Goal: Task Accomplishment & Management: Manage account settings

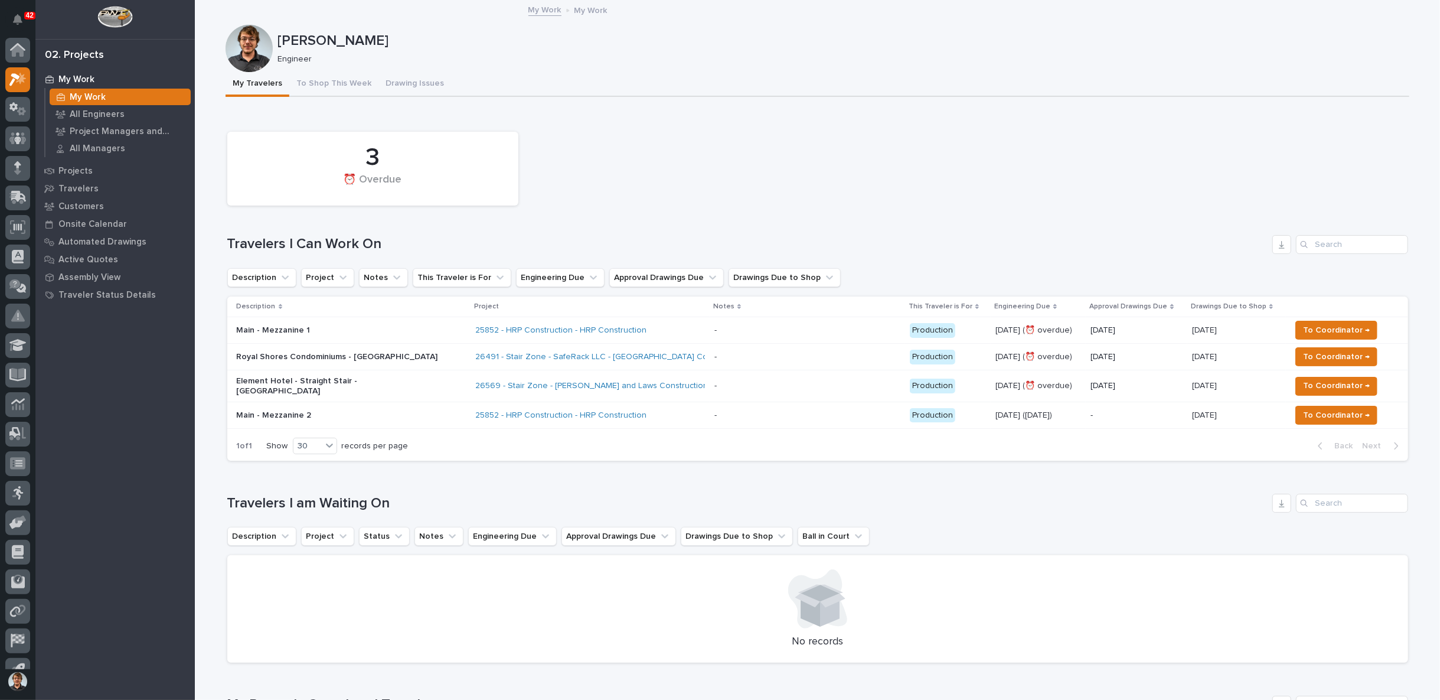
scroll to position [18, 0]
click at [15, 44] on div at bounding box center [17, 34] width 25 height 30
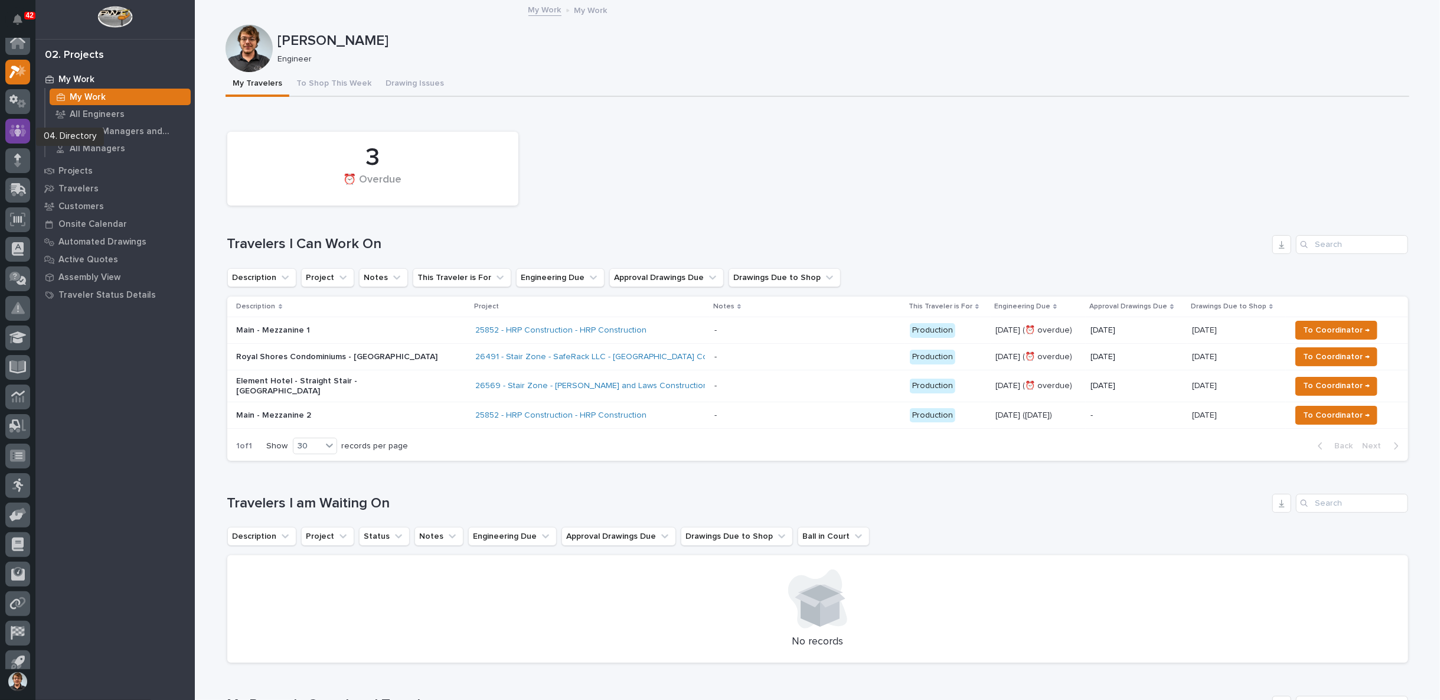
scroll to position [0, 0]
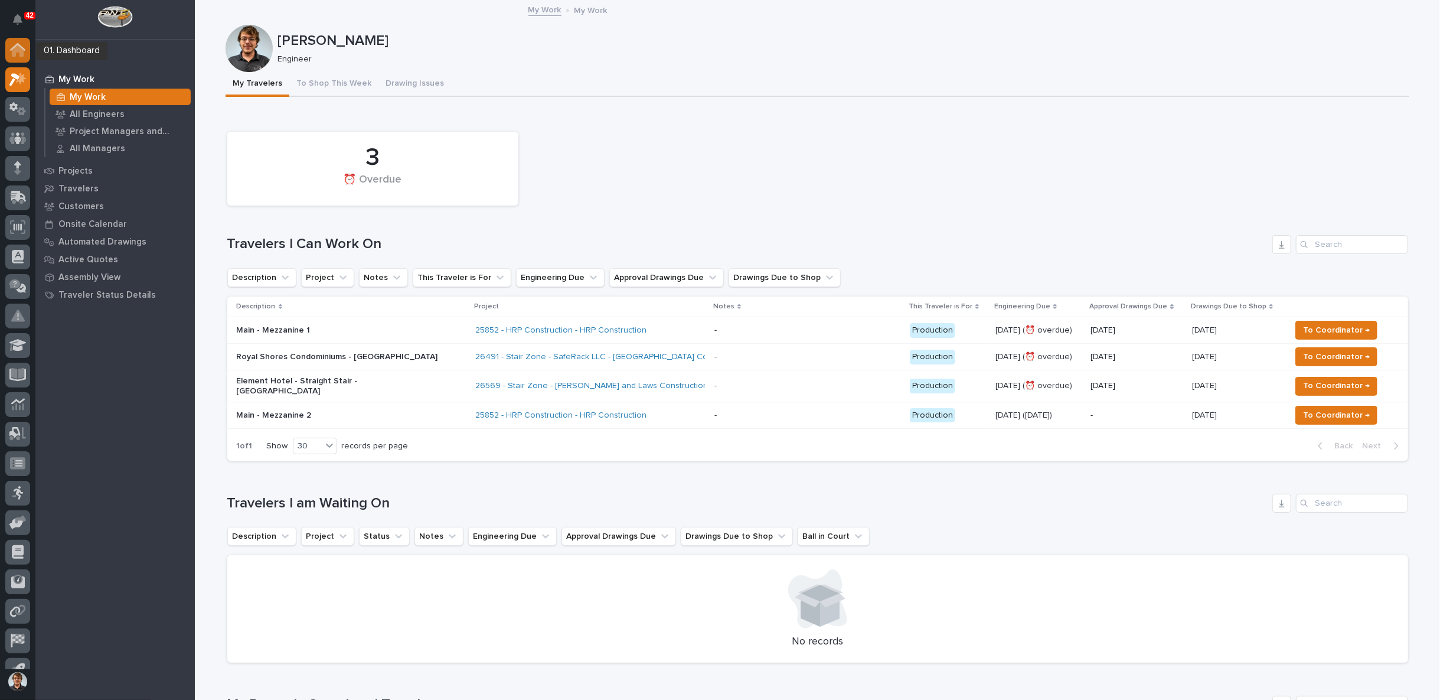
click at [20, 50] on icon at bounding box center [18, 51] width 12 height 12
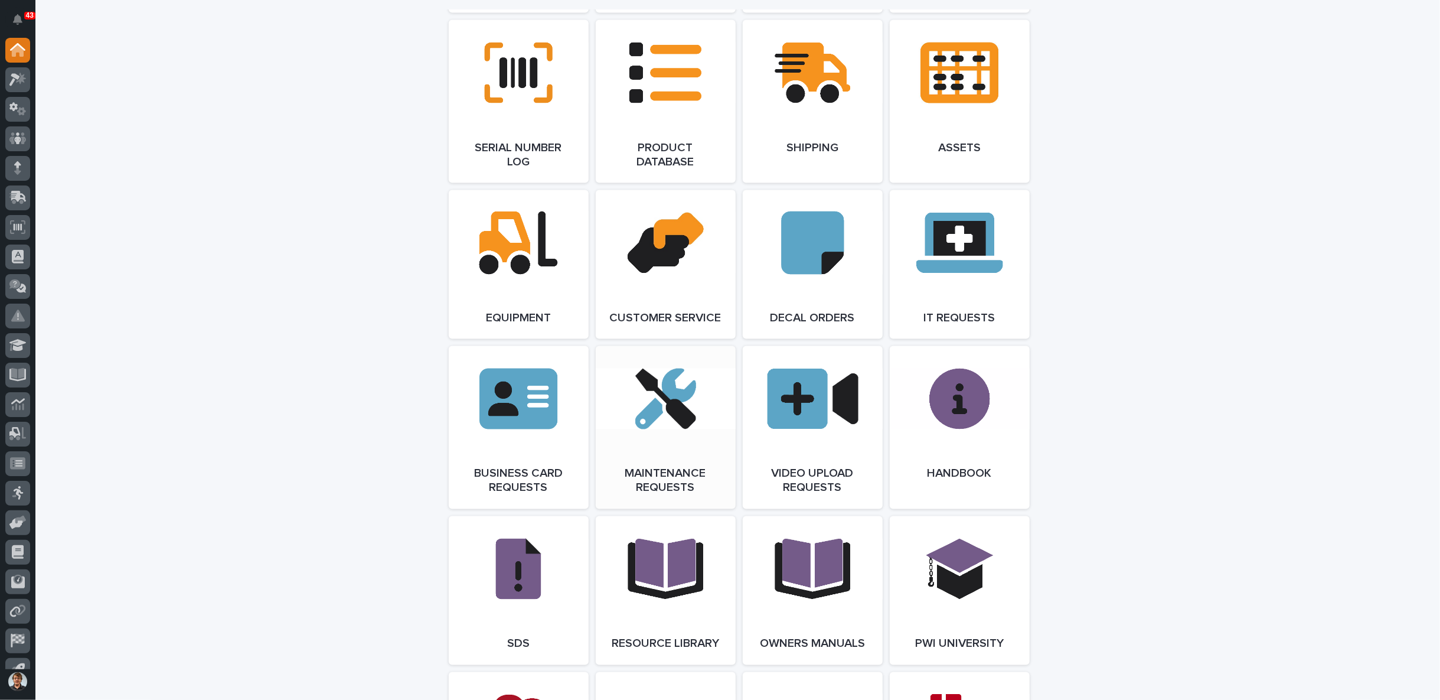
scroll to position [1531, 0]
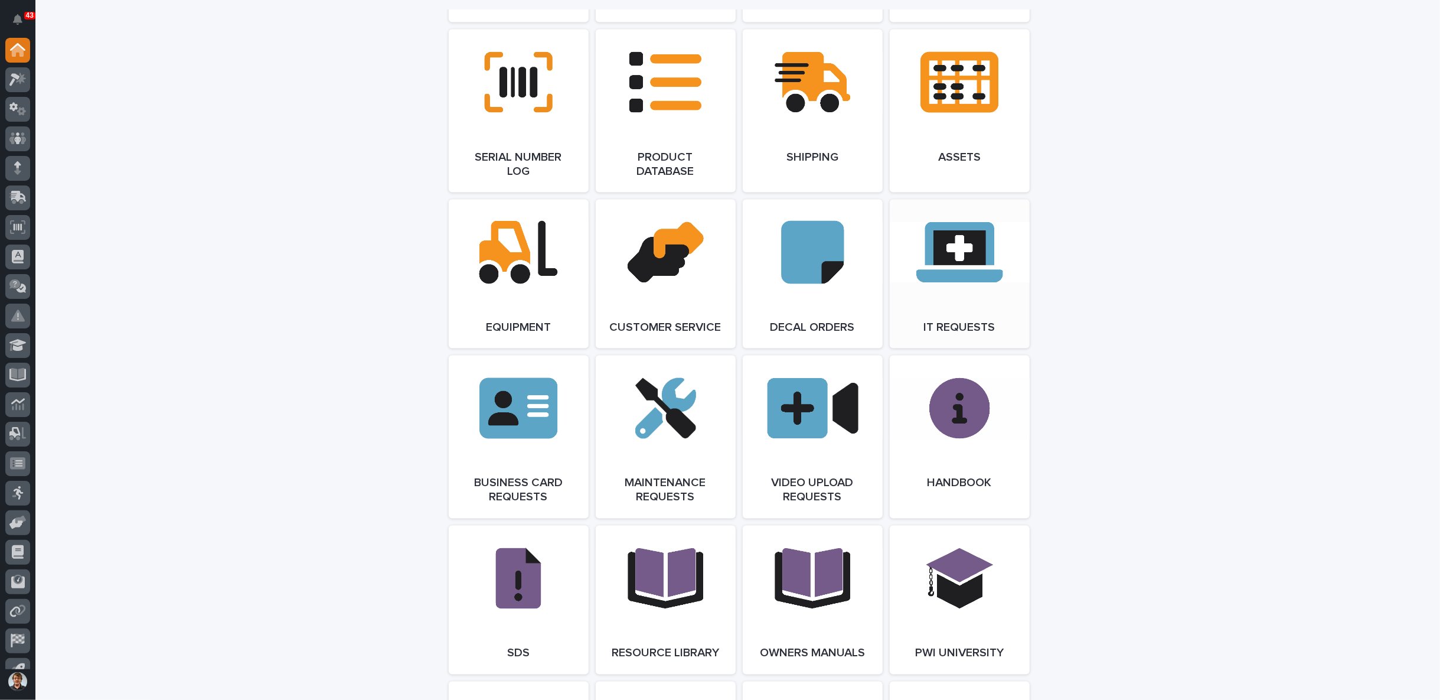
click at [955, 277] on span "Open Link" at bounding box center [960, 274] width 38 height 8
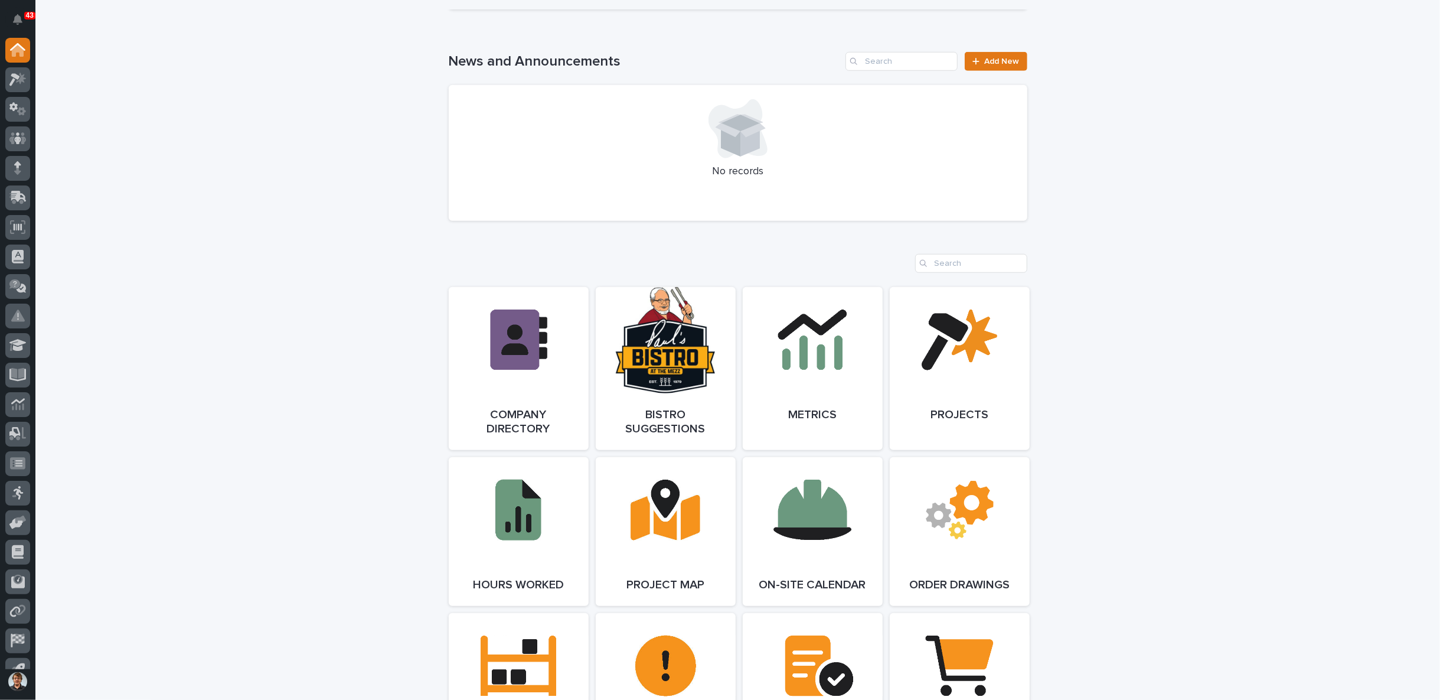
scroll to position [765, 0]
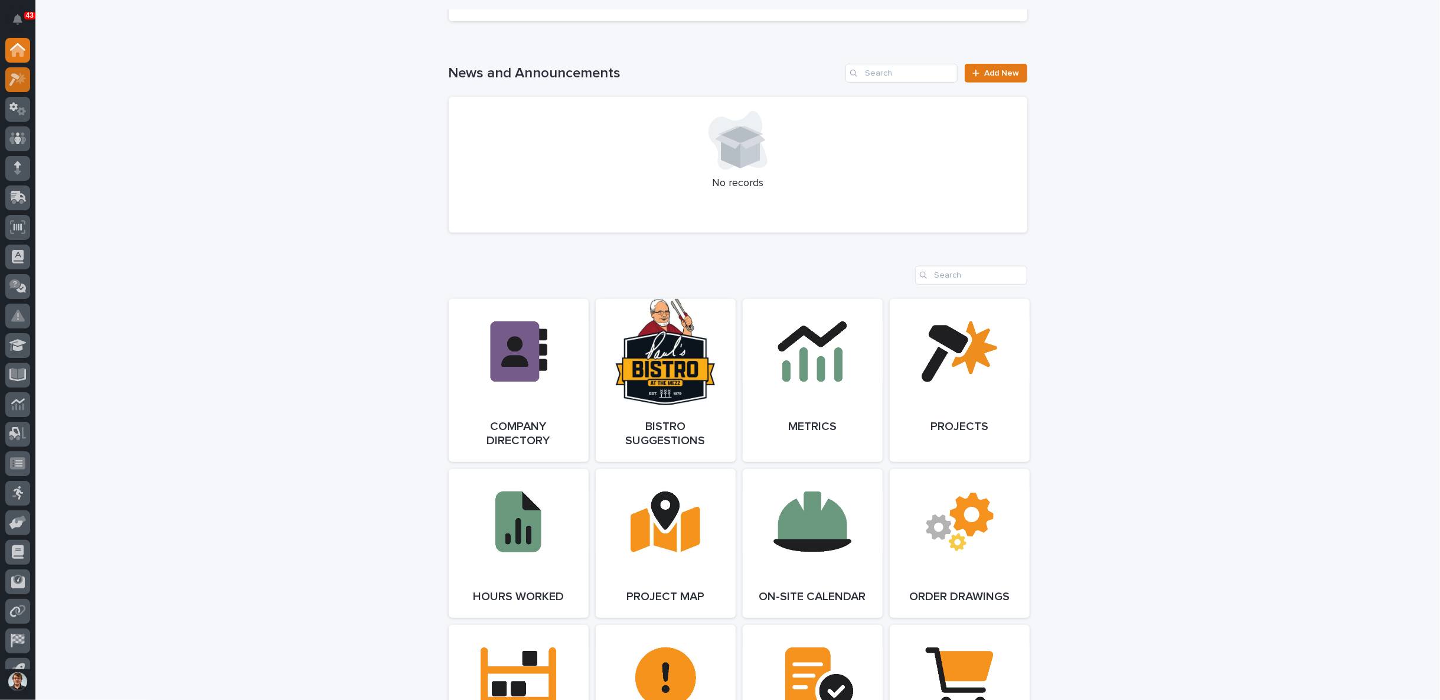
click at [27, 77] on div at bounding box center [17, 79] width 25 height 25
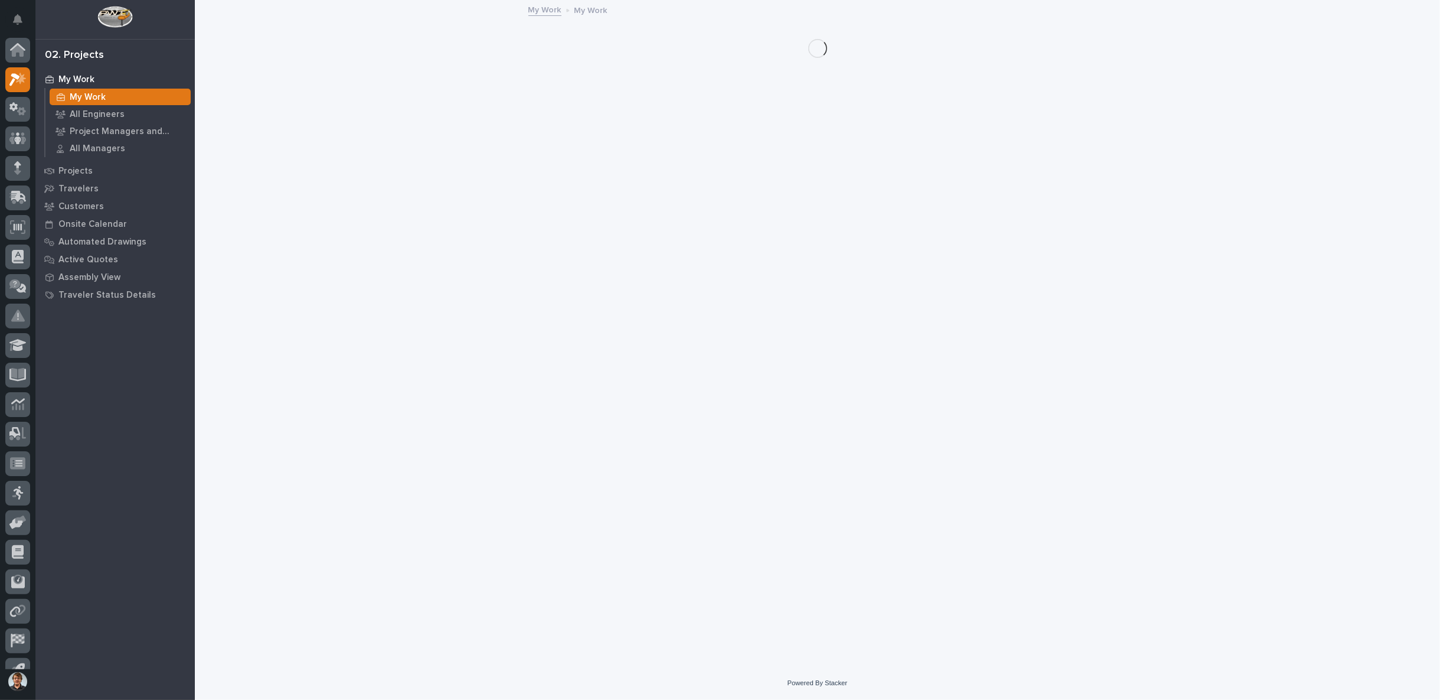
scroll to position [18, 0]
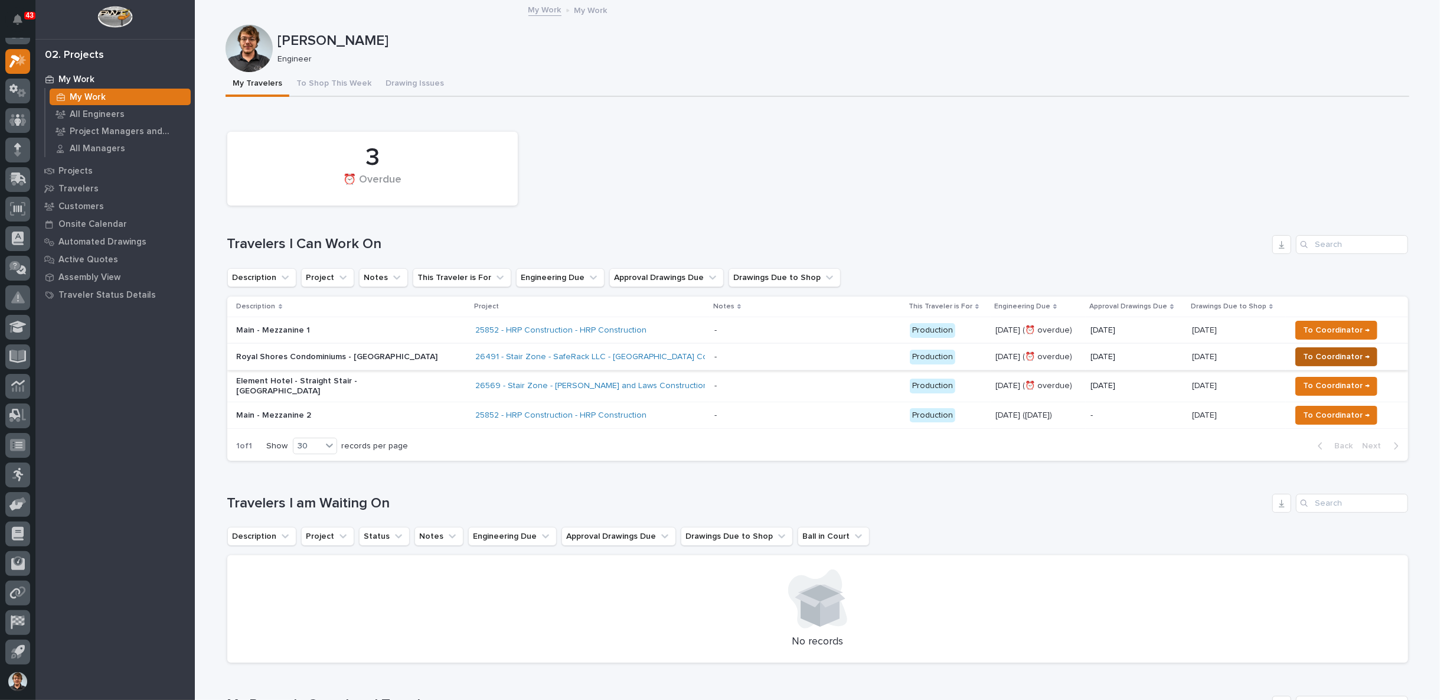
click at [1323, 360] on span "To Coordinator →" at bounding box center [1336, 357] width 67 height 14
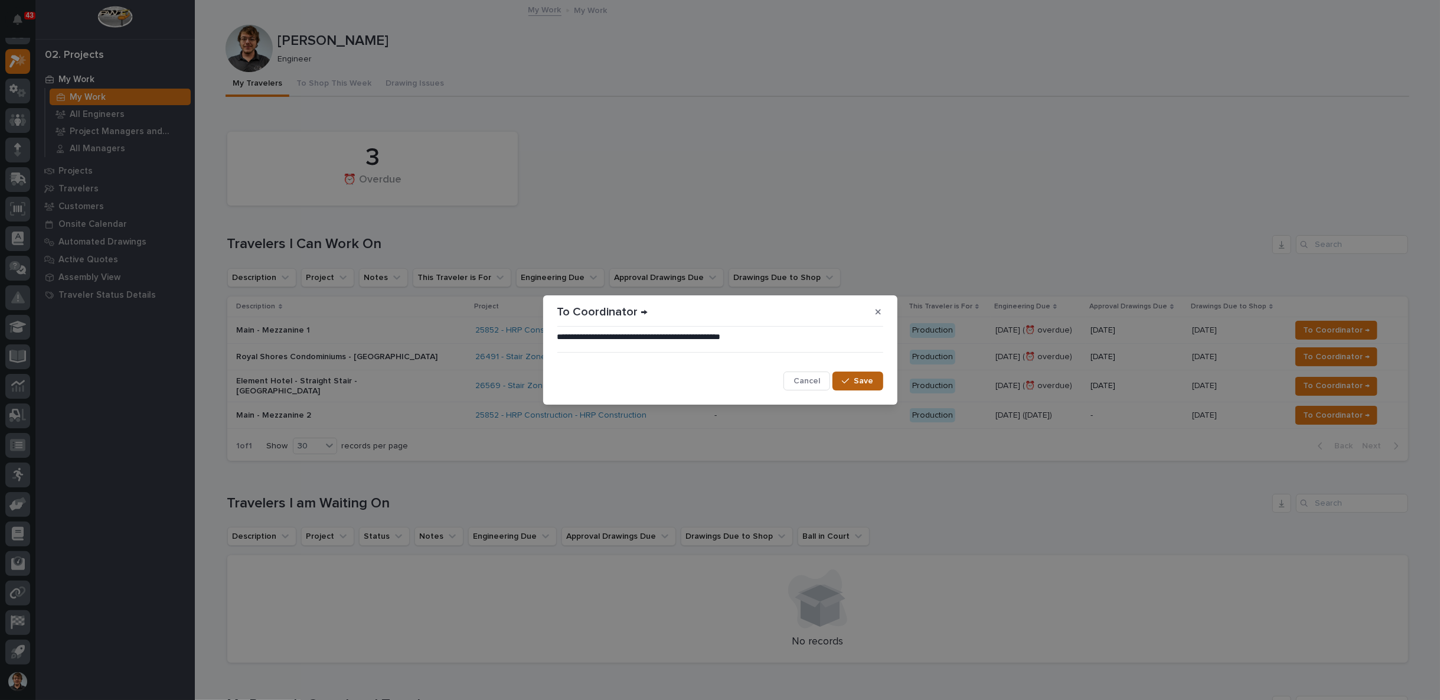
click at [872, 382] on span "Save" at bounding box center [864, 381] width 19 height 11
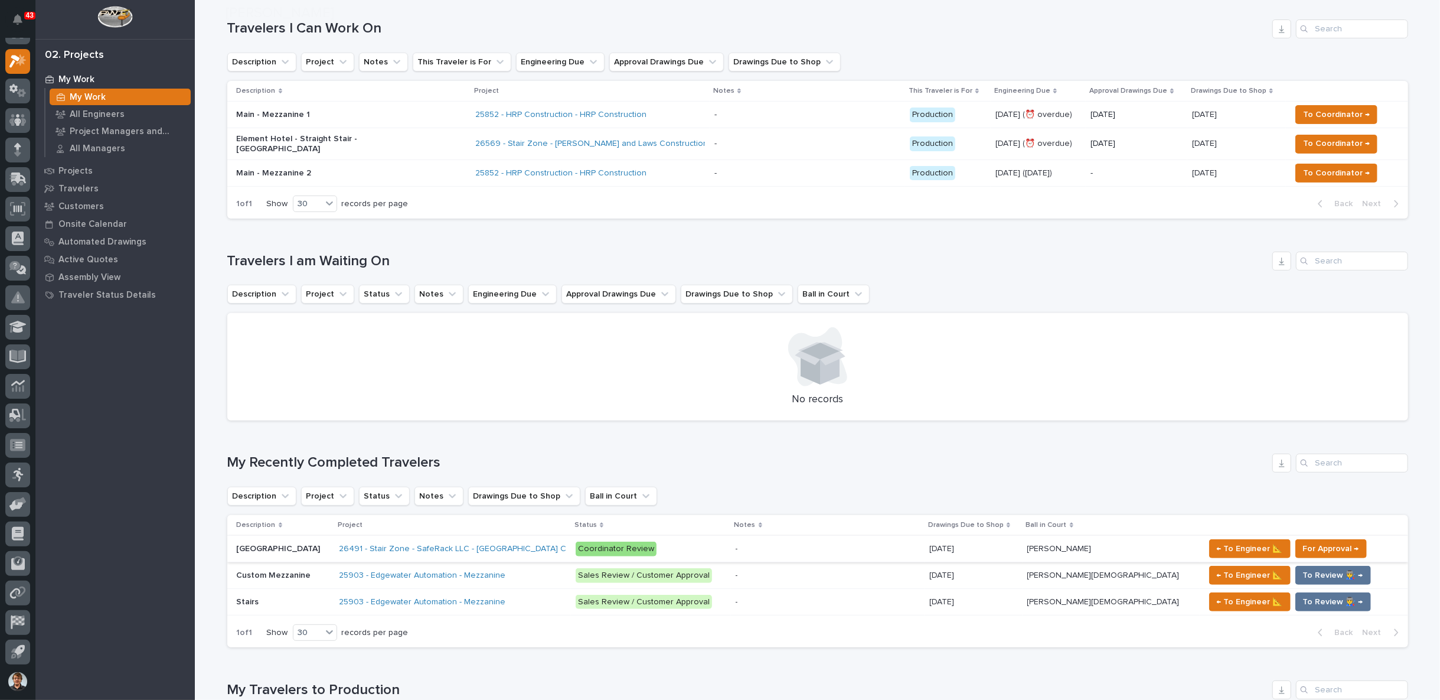
scroll to position [328, 0]
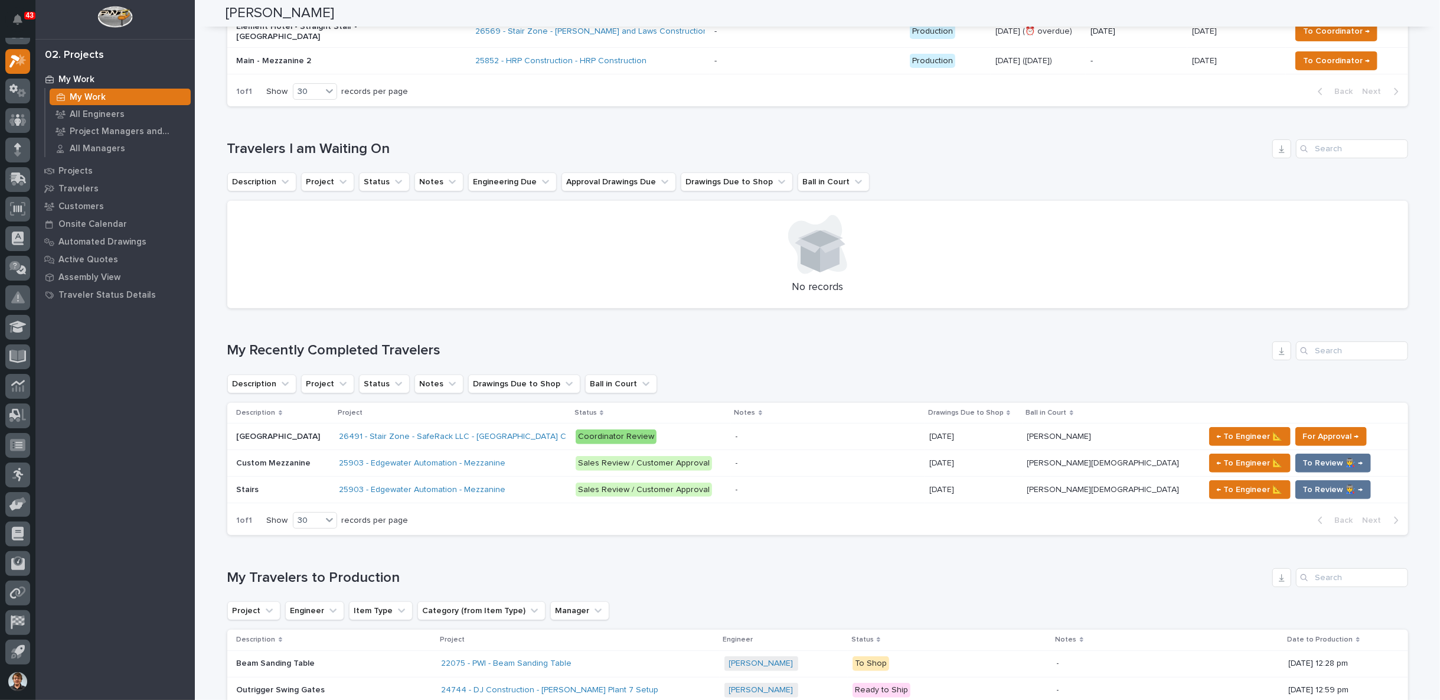
click at [299, 432] on p at bounding box center [283, 437] width 93 height 10
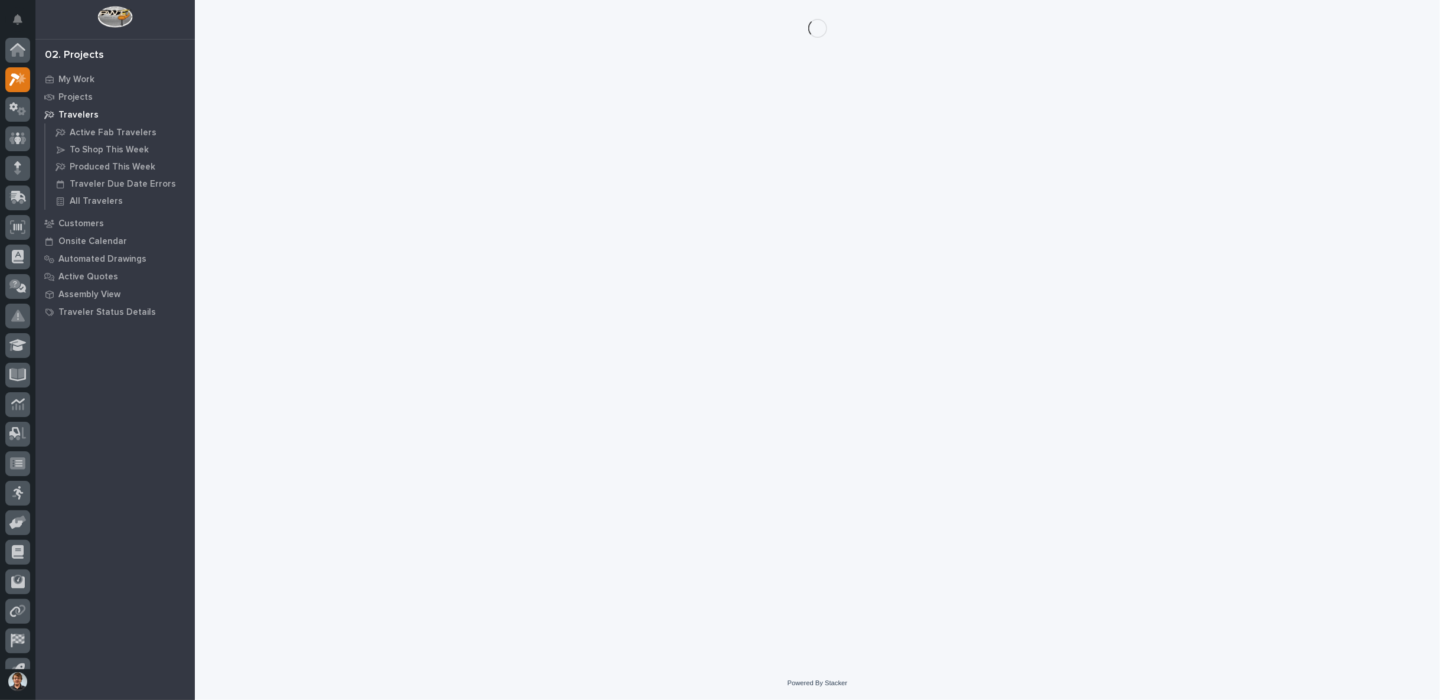
scroll to position [18, 0]
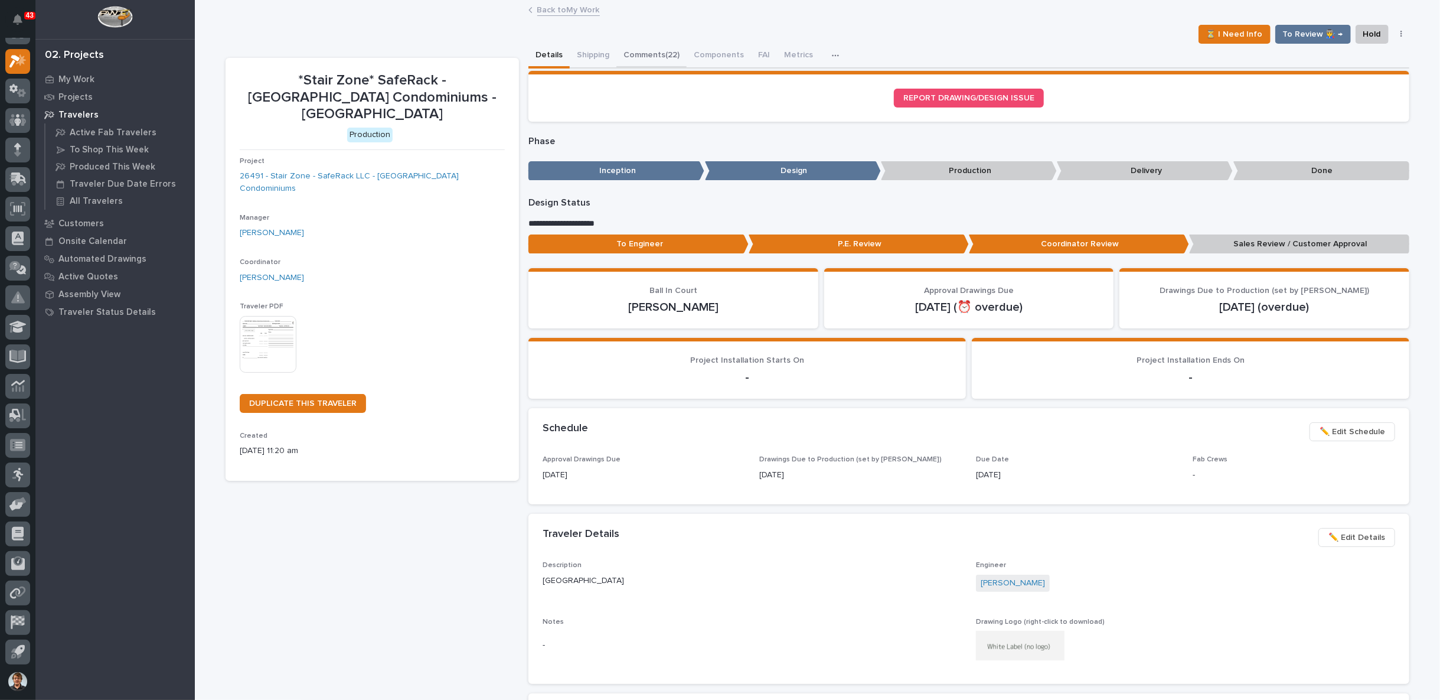
click at [644, 56] on button "Comments (22)" at bounding box center [652, 56] width 70 height 25
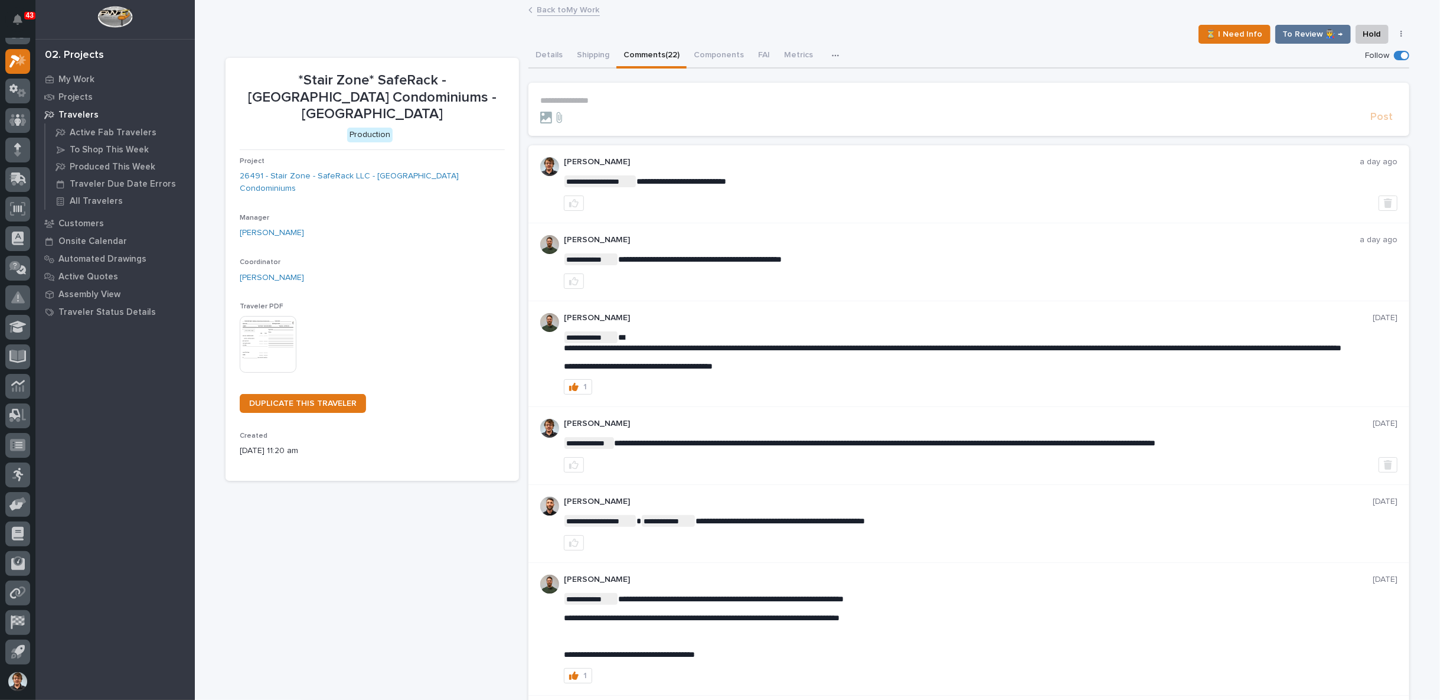
click at [640, 101] on p "**********" at bounding box center [969, 101] width 858 height 10
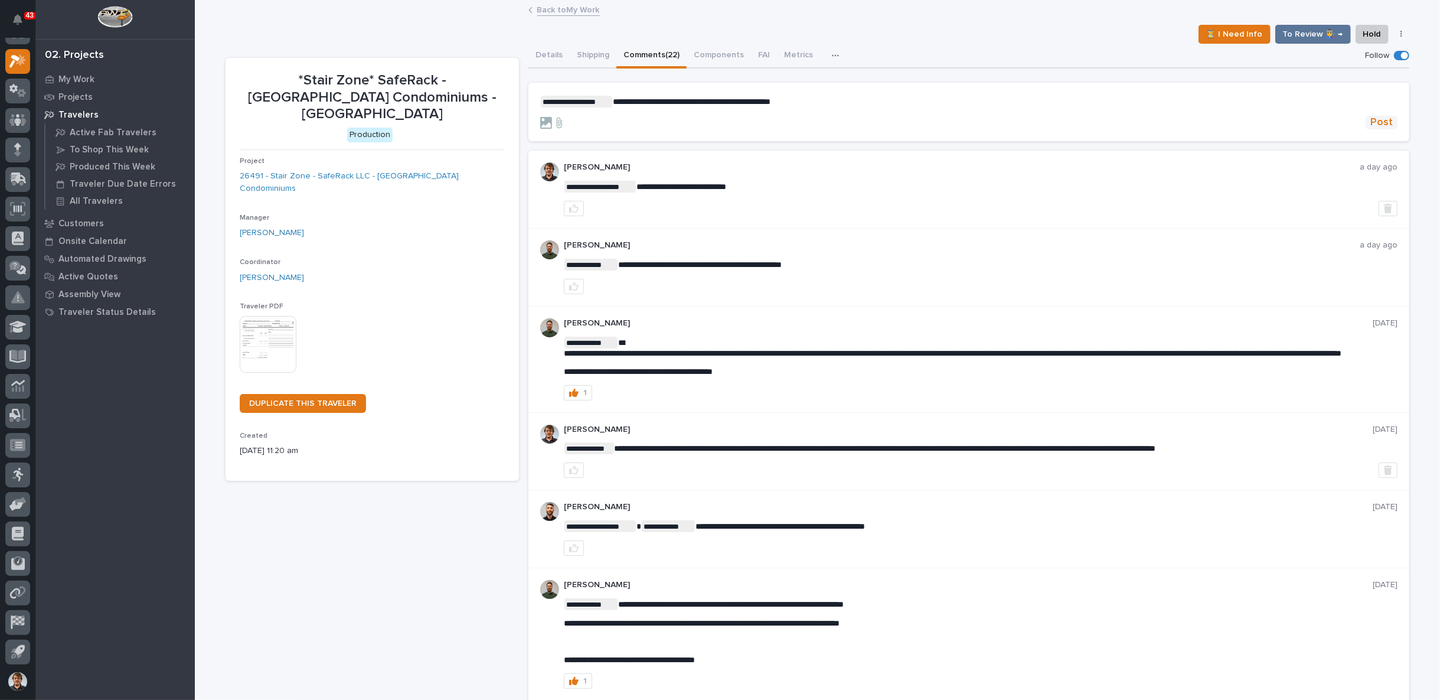
click at [1378, 123] on span "Post" at bounding box center [1382, 123] width 22 height 14
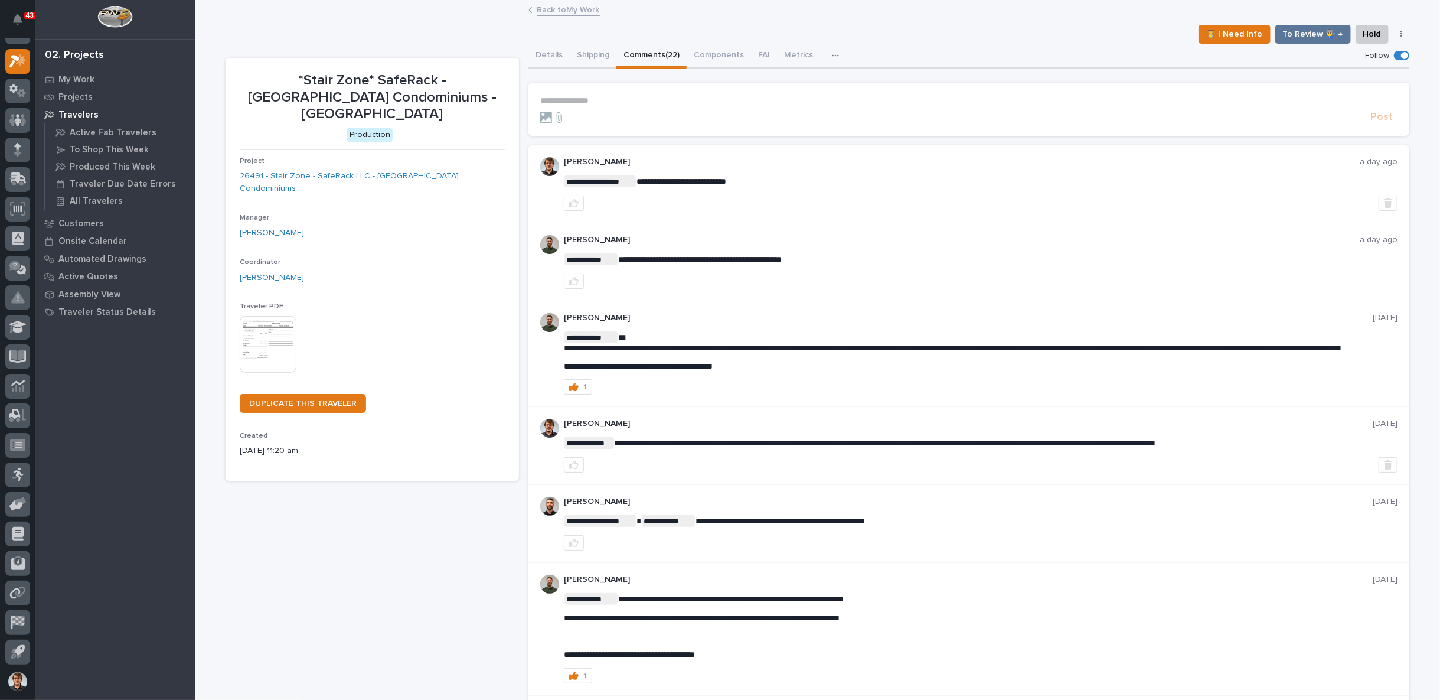
click at [813, 15] on div "Back to My Work" at bounding box center [818, 10] width 591 height 17
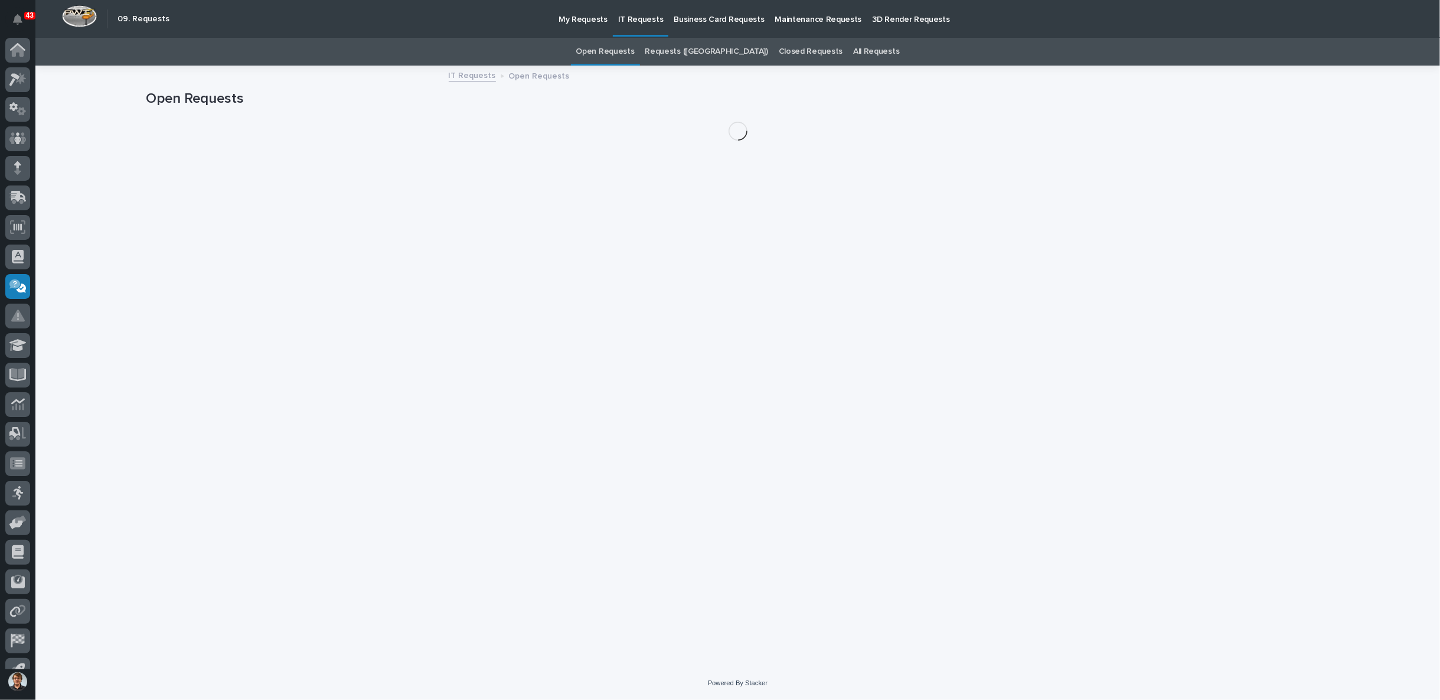
scroll to position [18, 0]
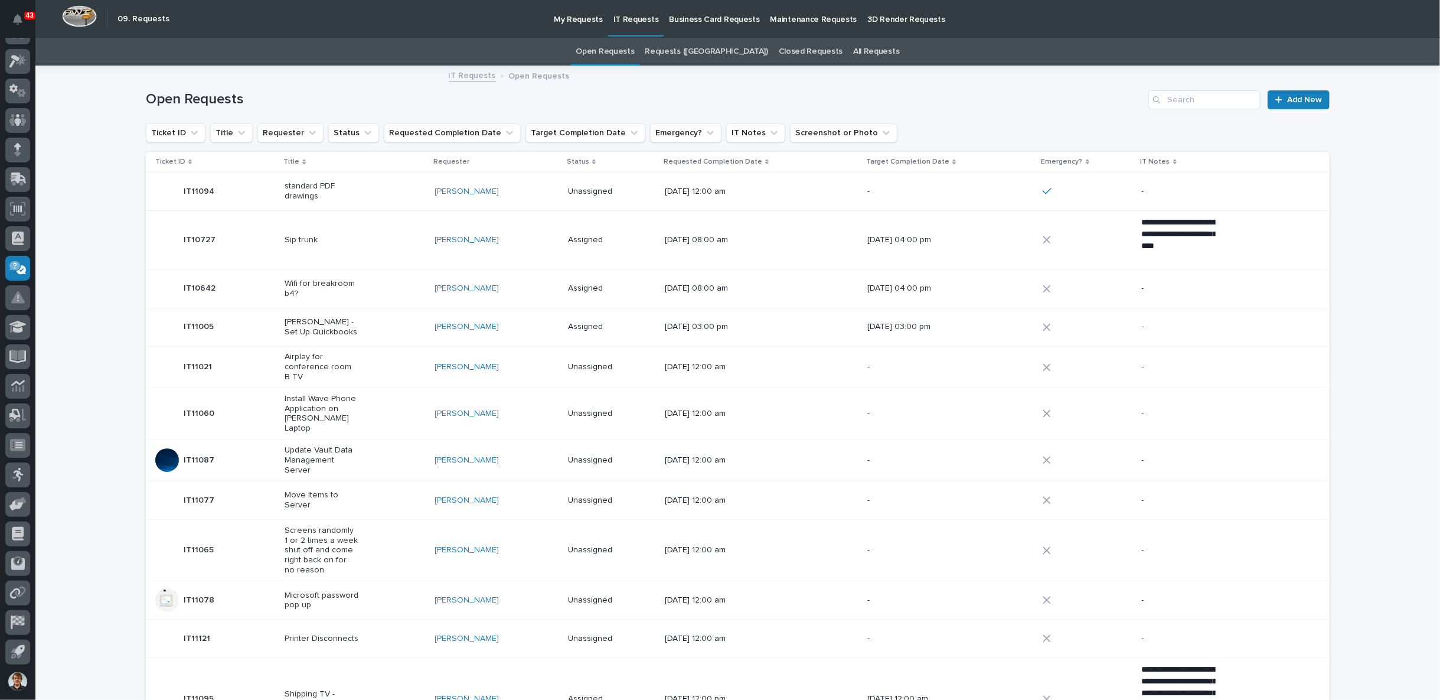
click at [635, 48] on link "Open Requests" at bounding box center [605, 52] width 58 height 28
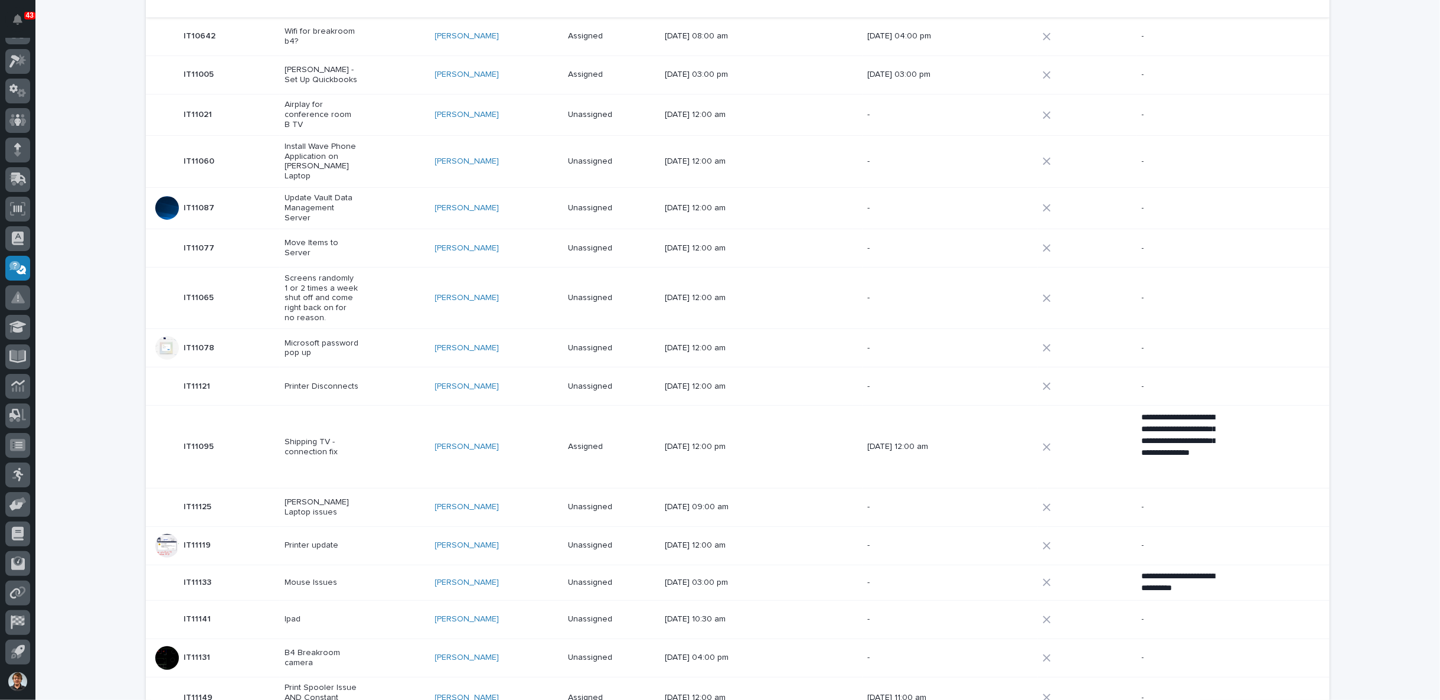
scroll to position [0, 0]
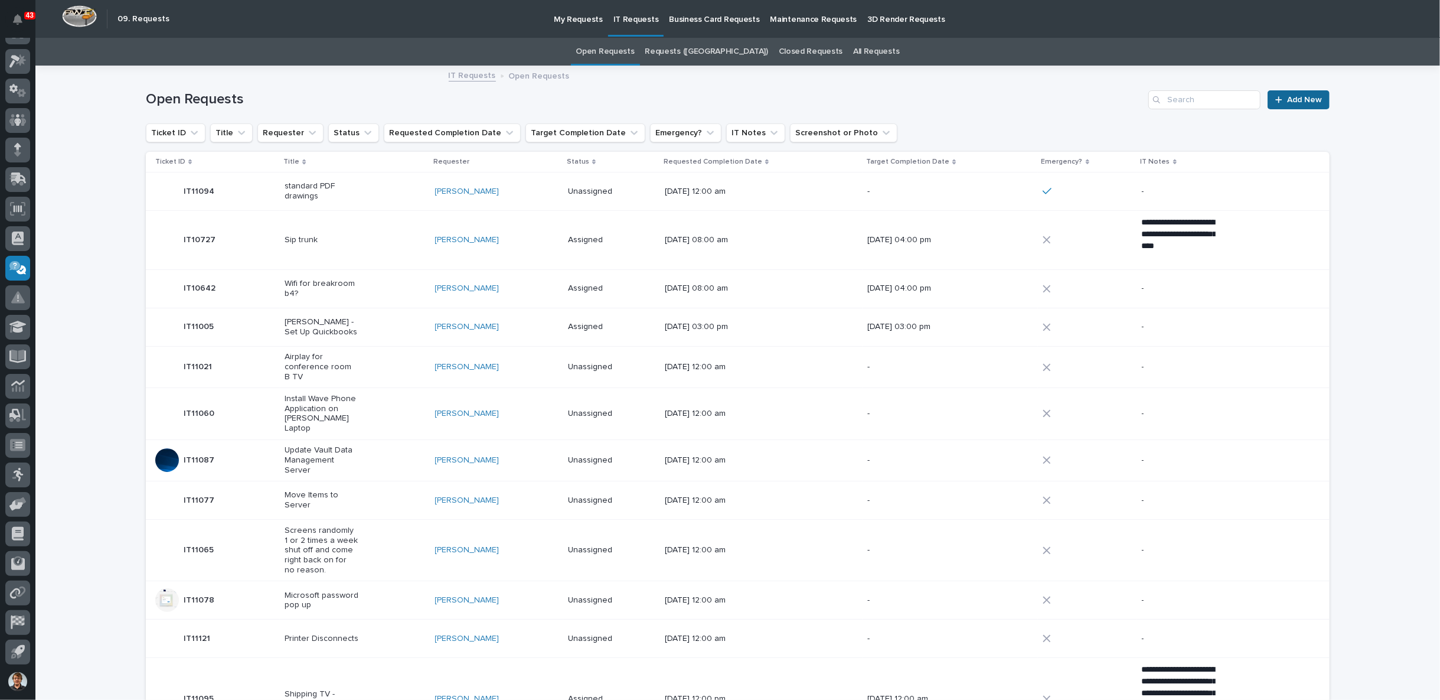
click at [1276, 97] on icon at bounding box center [1279, 99] width 6 height 6
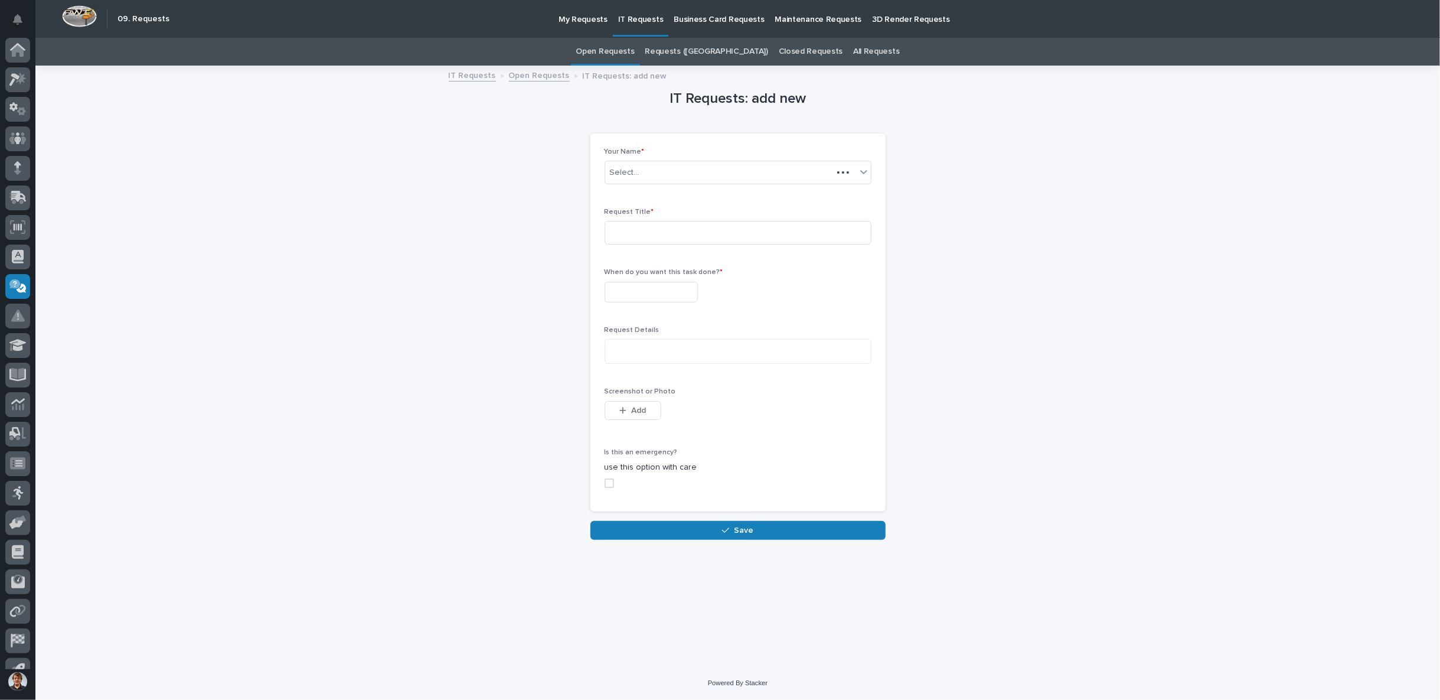
scroll to position [18, 0]
click at [650, 228] on input at bounding box center [738, 233] width 267 height 24
type input "Update wondershare license"
click at [647, 287] on input "text" at bounding box center [651, 292] width 93 height 21
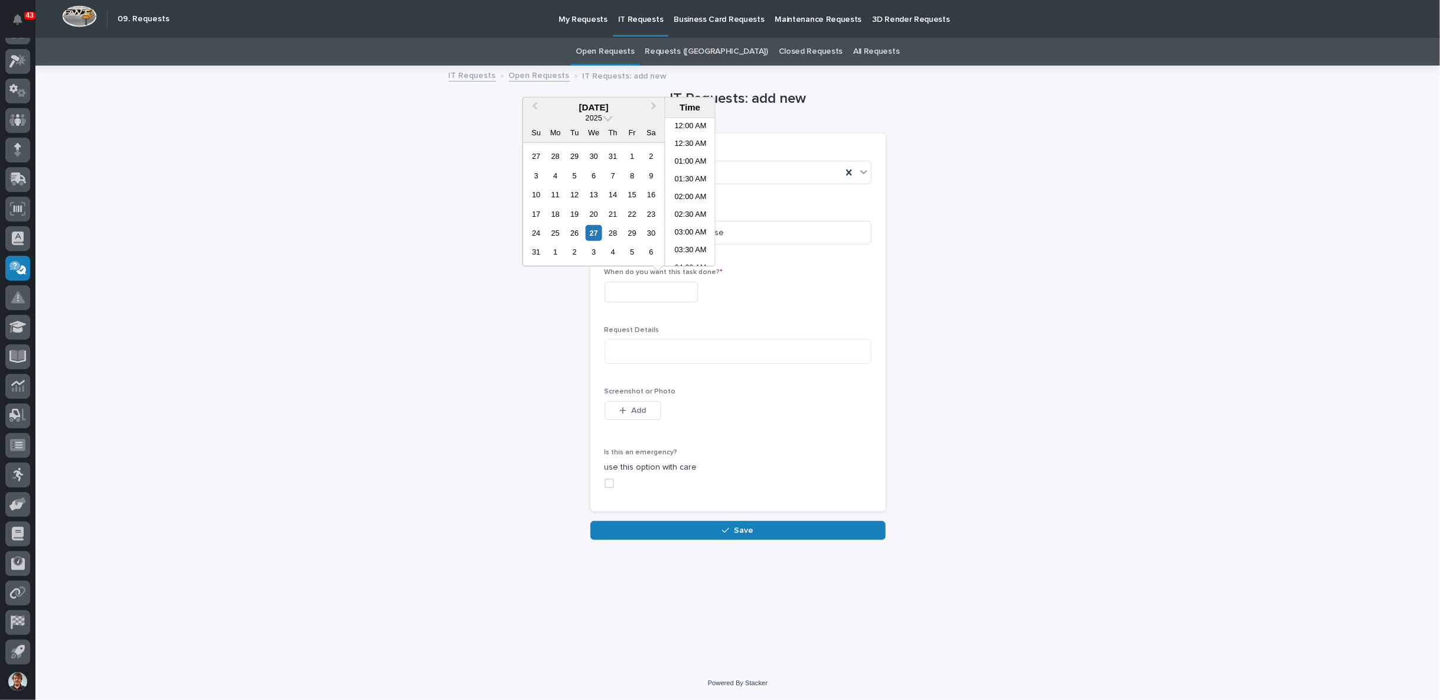
scroll to position [236, 0]
click at [611, 228] on div "28" at bounding box center [613, 233] width 16 height 16
click at [686, 241] on li "10:00 AM" at bounding box center [691, 245] width 50 height 18
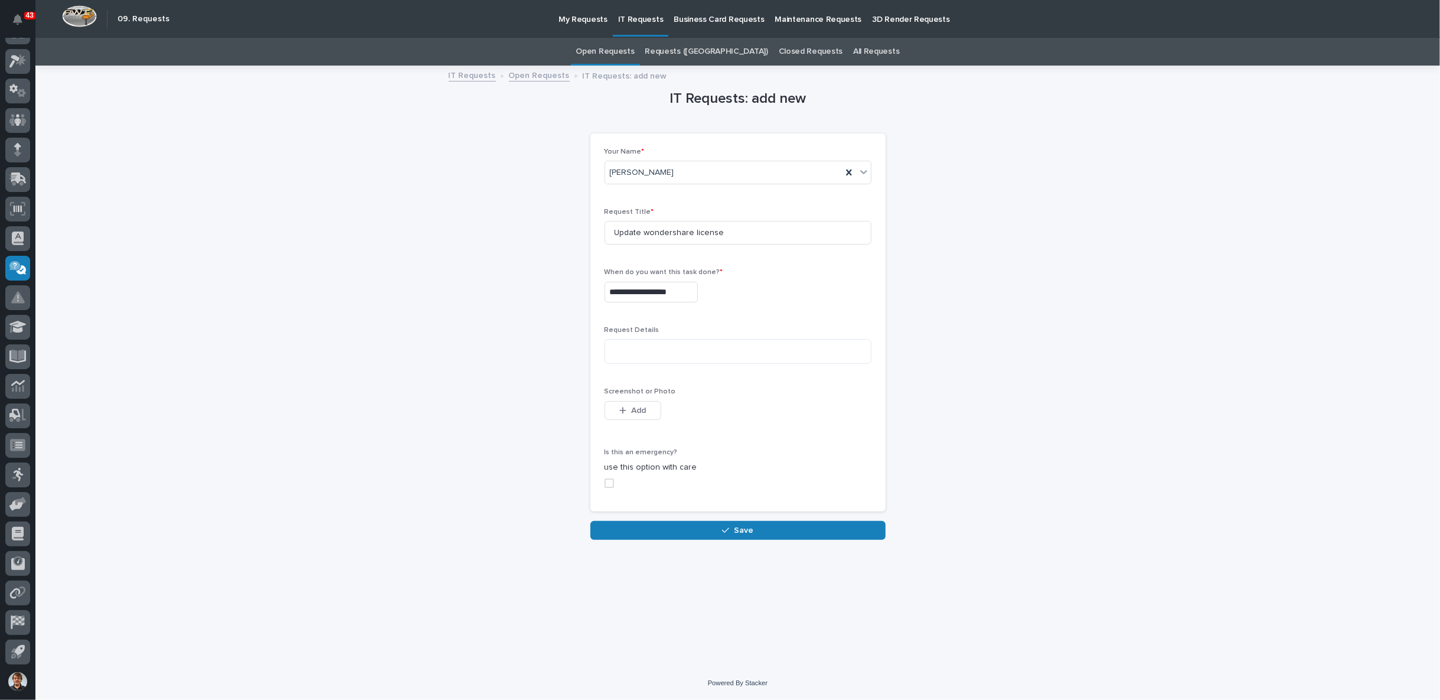
click at [634, 289] on input "**********" at bounding box center [651, 292] width 93 height 21
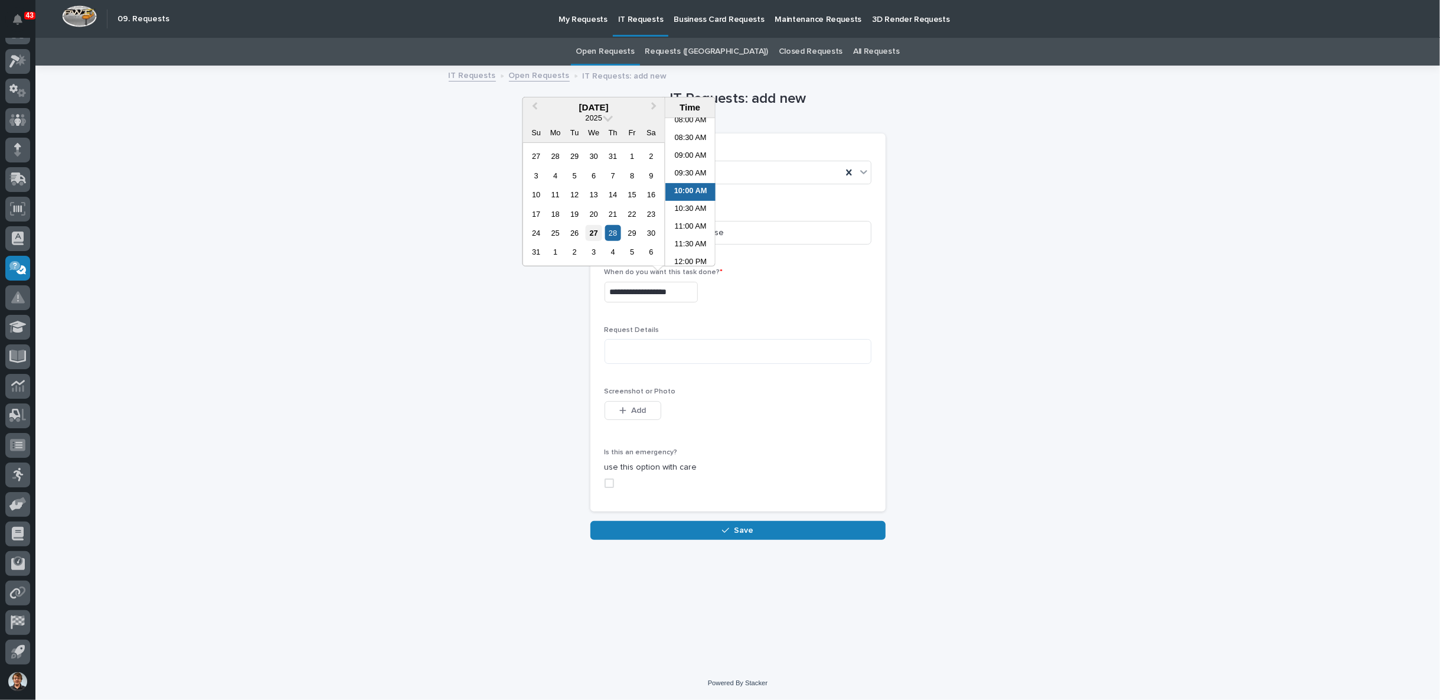
click at [592, 232] on div "27" at bounding box center [594, 233] width 16 height 16
click at [687, 146] on li "03:00 PM" at bounding box center [691, 151] width 50 height 18
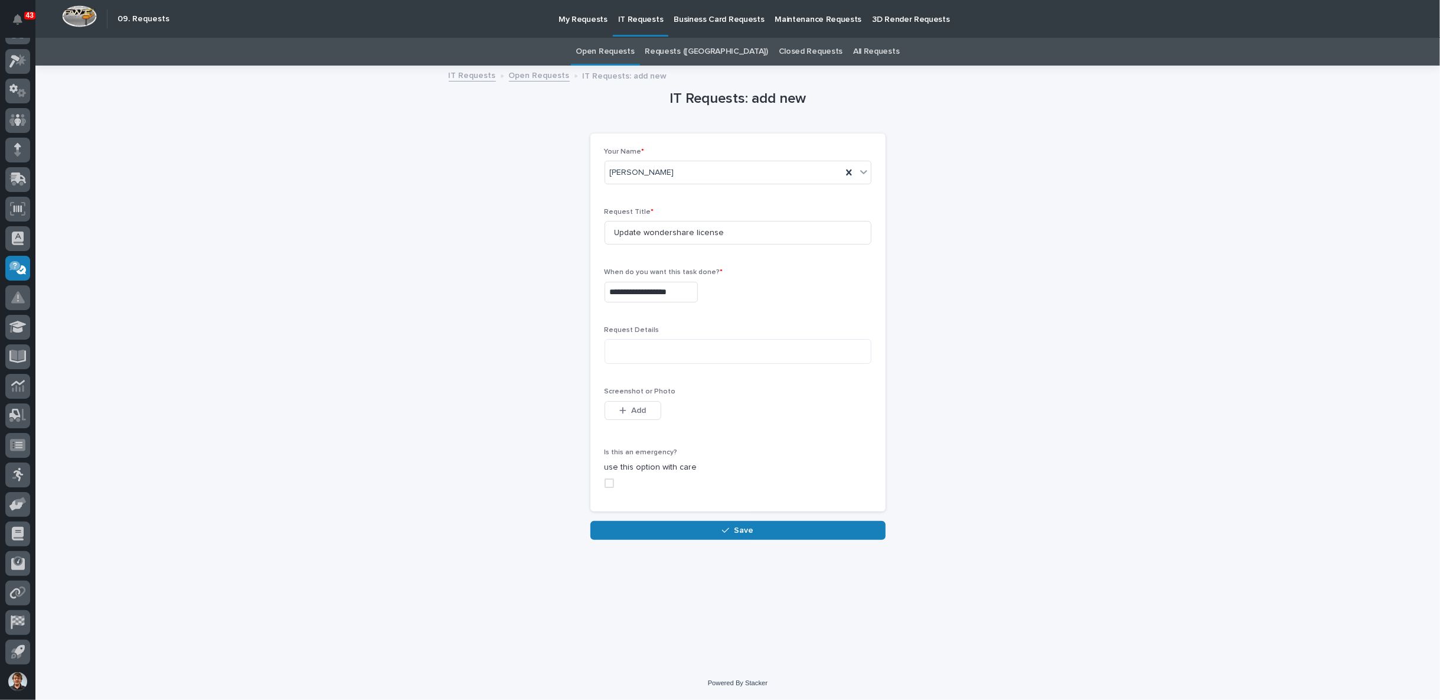
type input "**********"
click at [660, 351] on textarea at bounding box center [738, 351] width 267 height 25
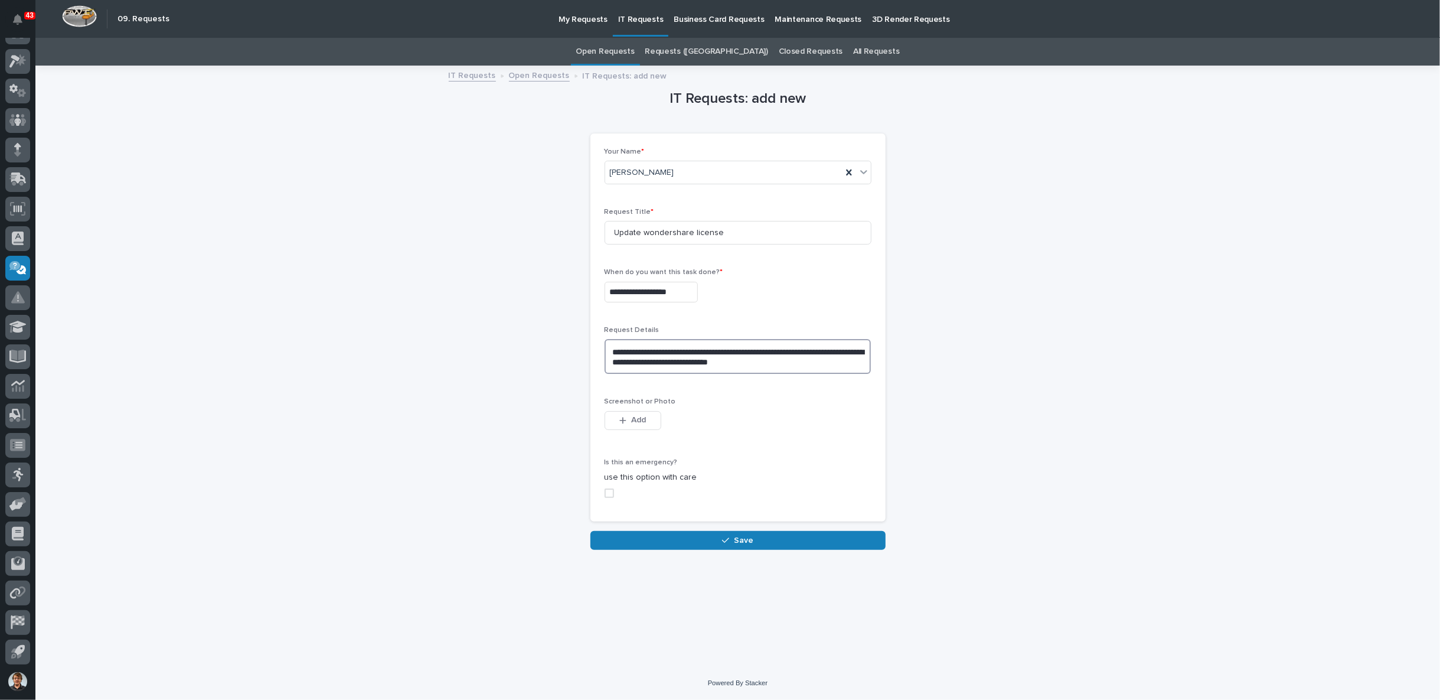
click at [799, 368] on textarea "**********" at bounding box center [738, 356] width 267 height 35
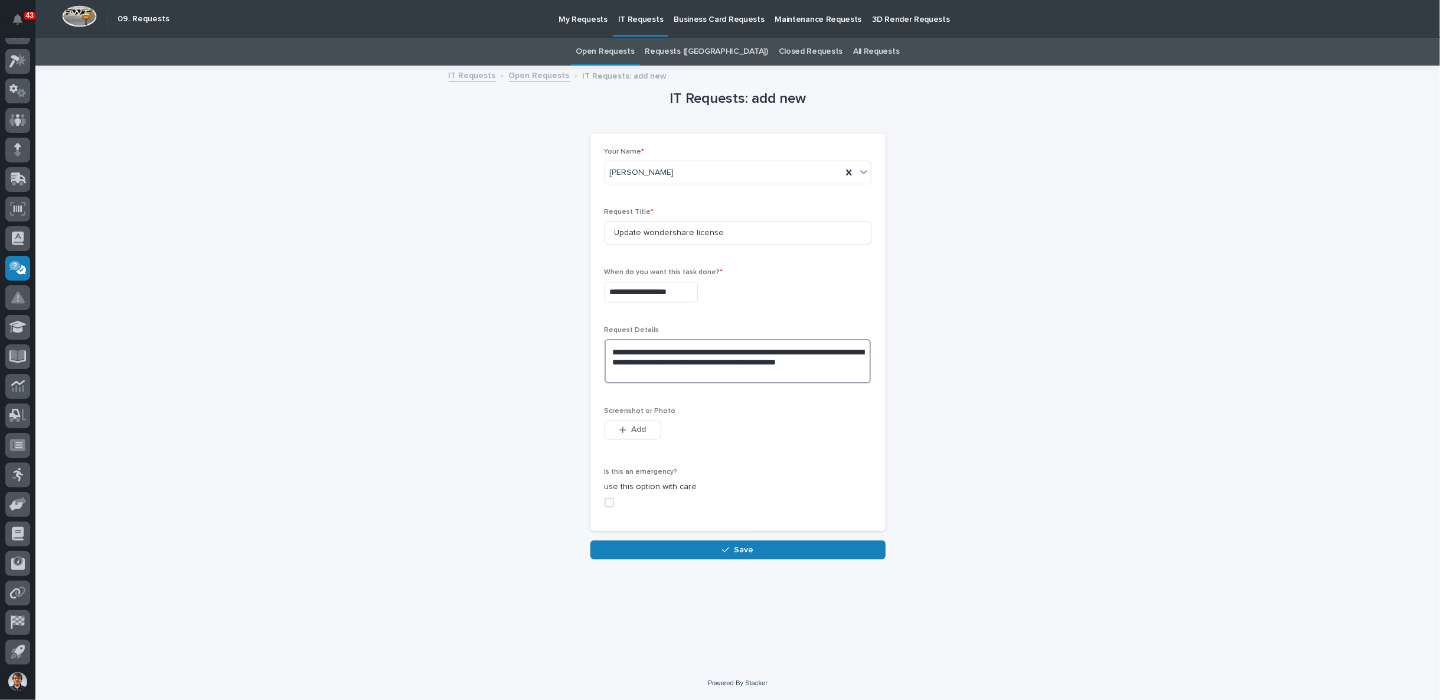
type textarea "**********"
click at [611, 495] on div "Is this an emergency? use this option with care" at bounding box center [738, 492] width 267 height 49
click at [610, 501] on span at bounding box center [609, 502] width 9 height 9
click at [611, 488] on span at bounding box center [609, 492] width 9 height 9
click at [616, 495] on label at bounding box center [738, 492] width 267 height 9
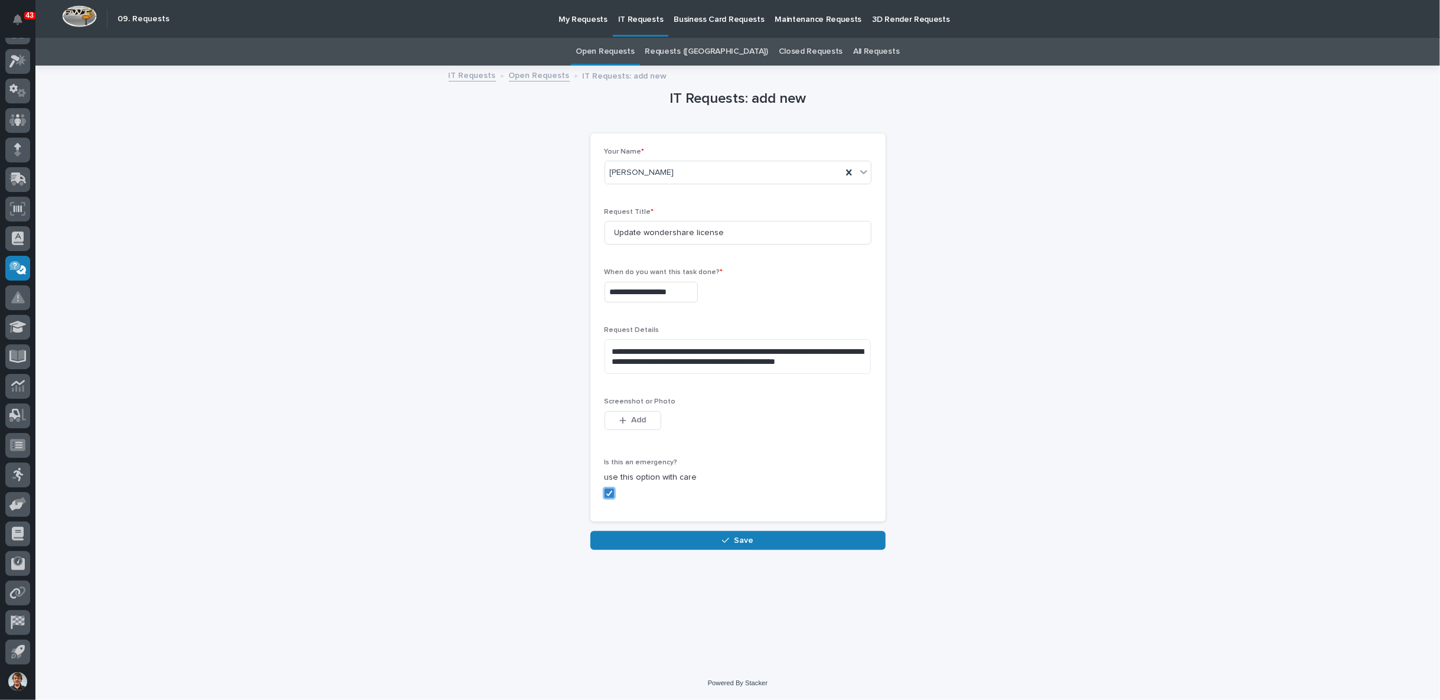
click at [611, 485] on div "Is this an emergency? use this option with care" at bounding box center [738, 482] width 267 height 49
click at [610, 495] on div at bounding box center [609, 493] width 7 height 7
click at [743, 545] on button "Save" at bounding box center [738, 540] width 295 height 19
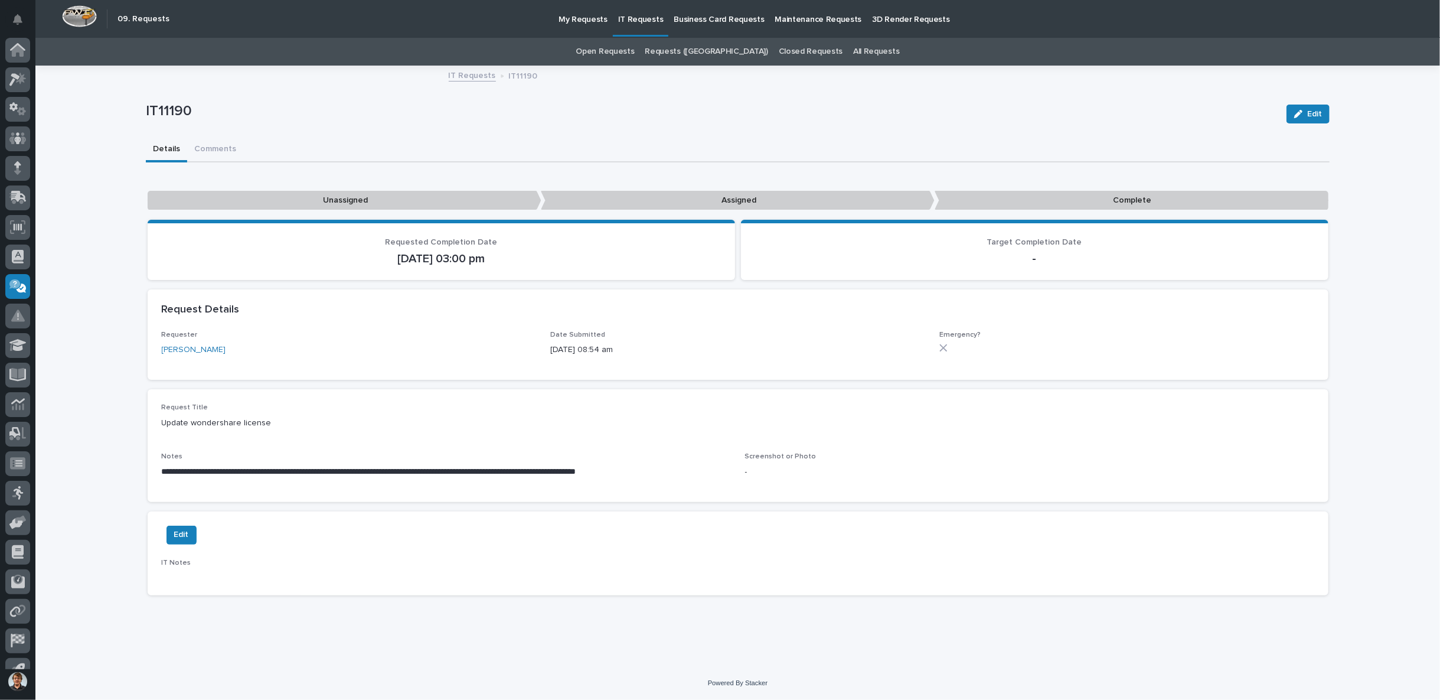
scroll to position [18, 0]
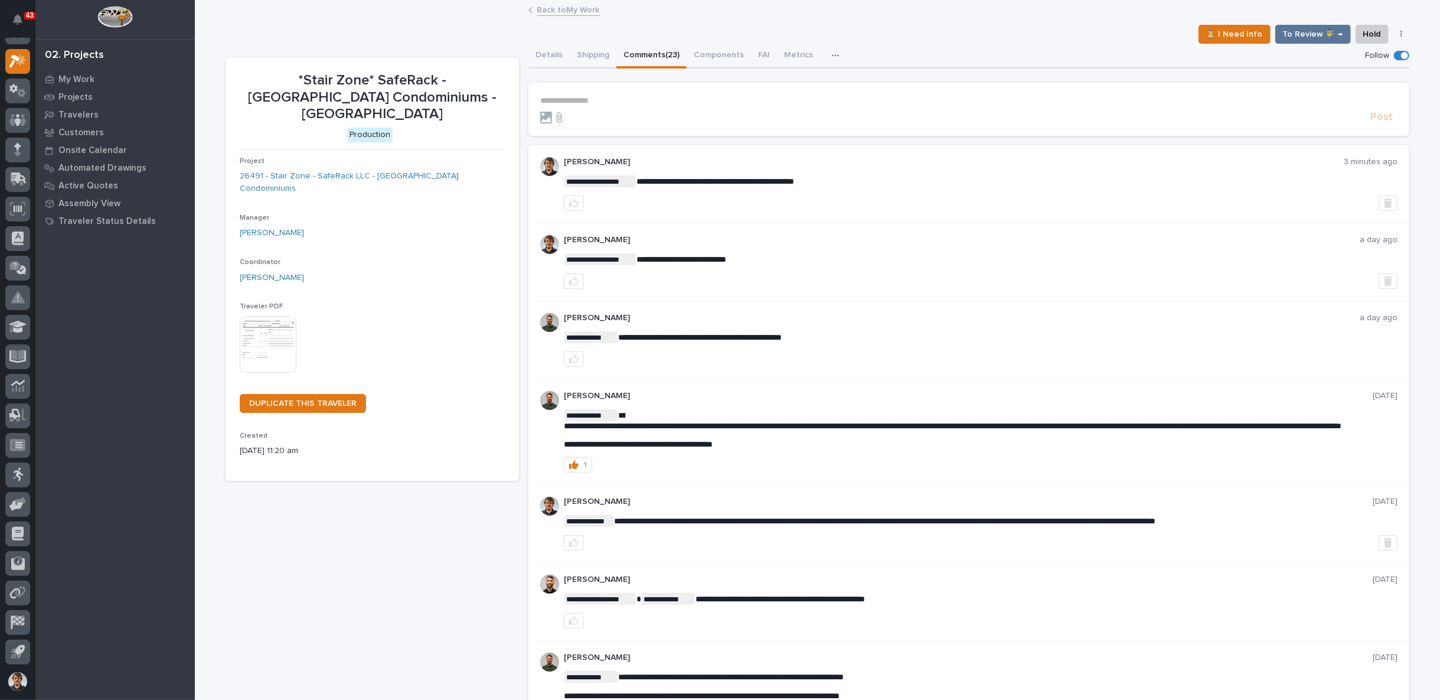
click at [539, 10] on link "Back to My Work" at bounding box center [568, 9] width 63 height 14
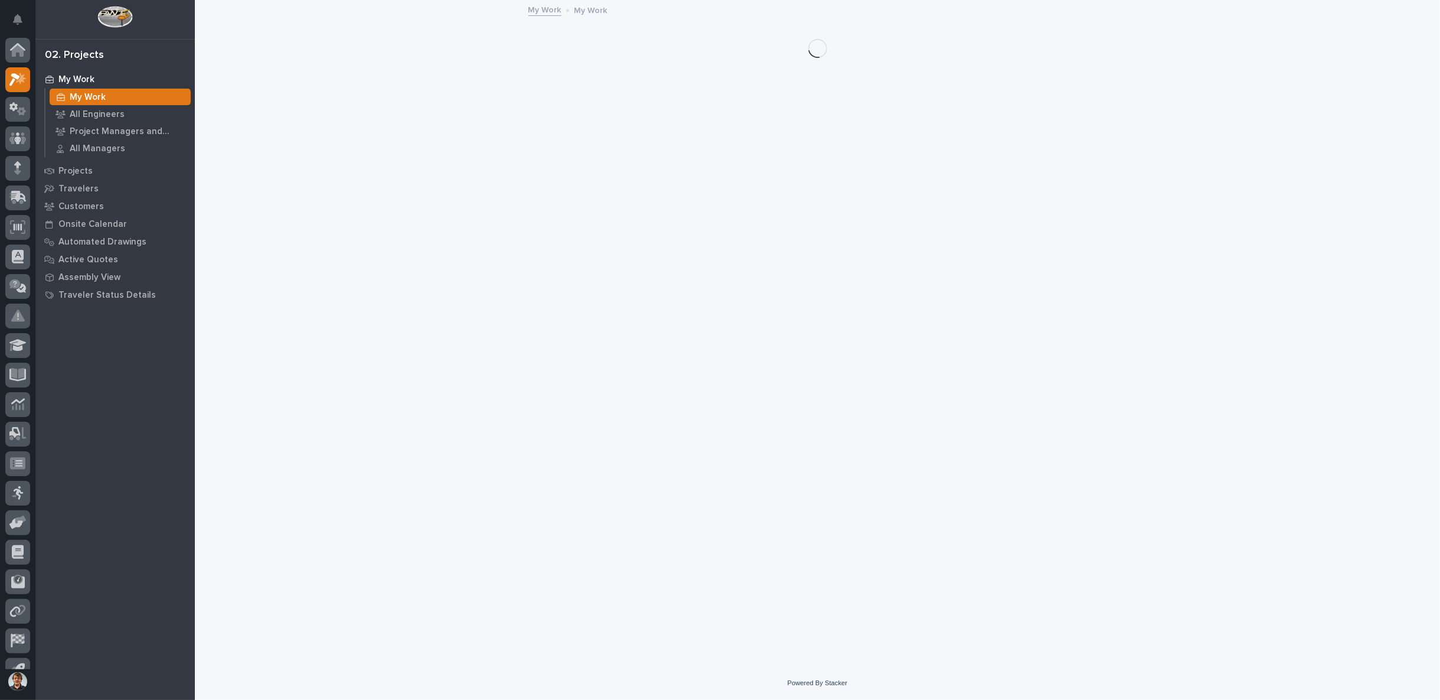
scroll to position [18, 0]
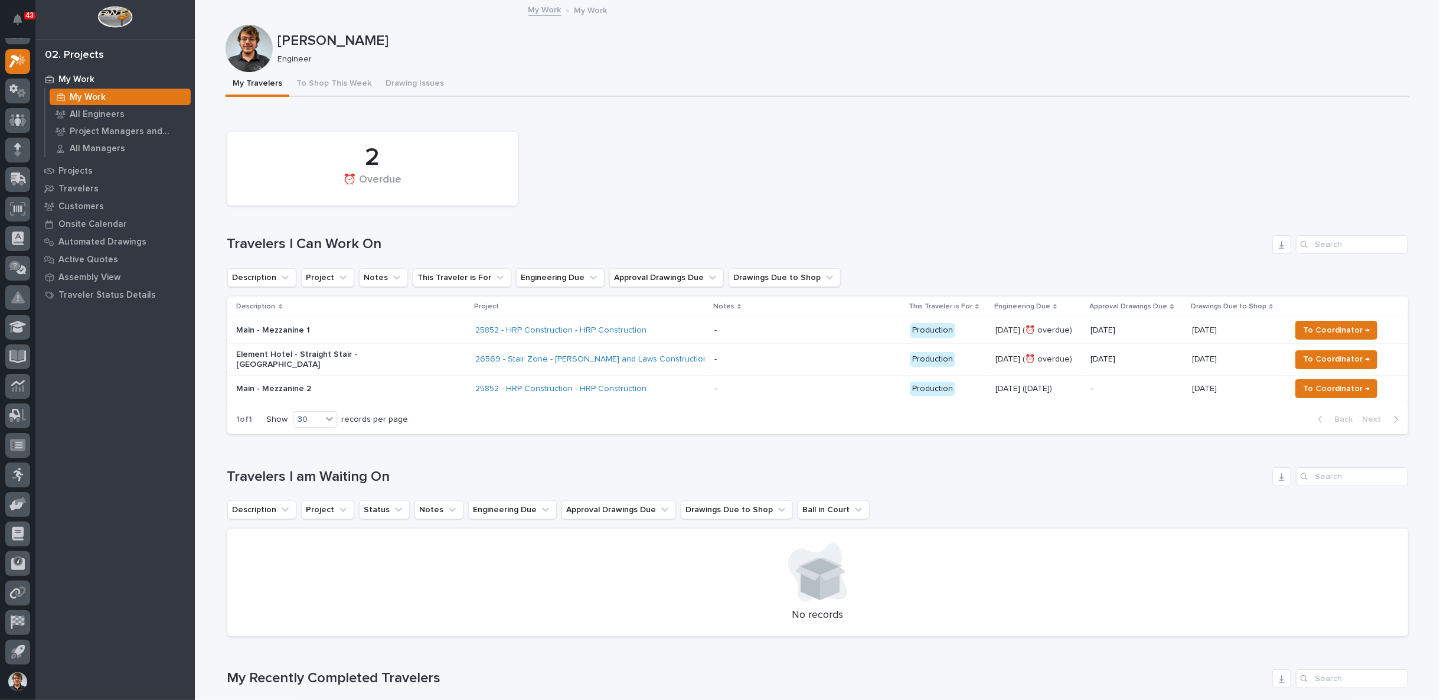
click at [352, 330] on p "Main - Mezzanine 1" at bounding box center [340, 330] width 207 height 10
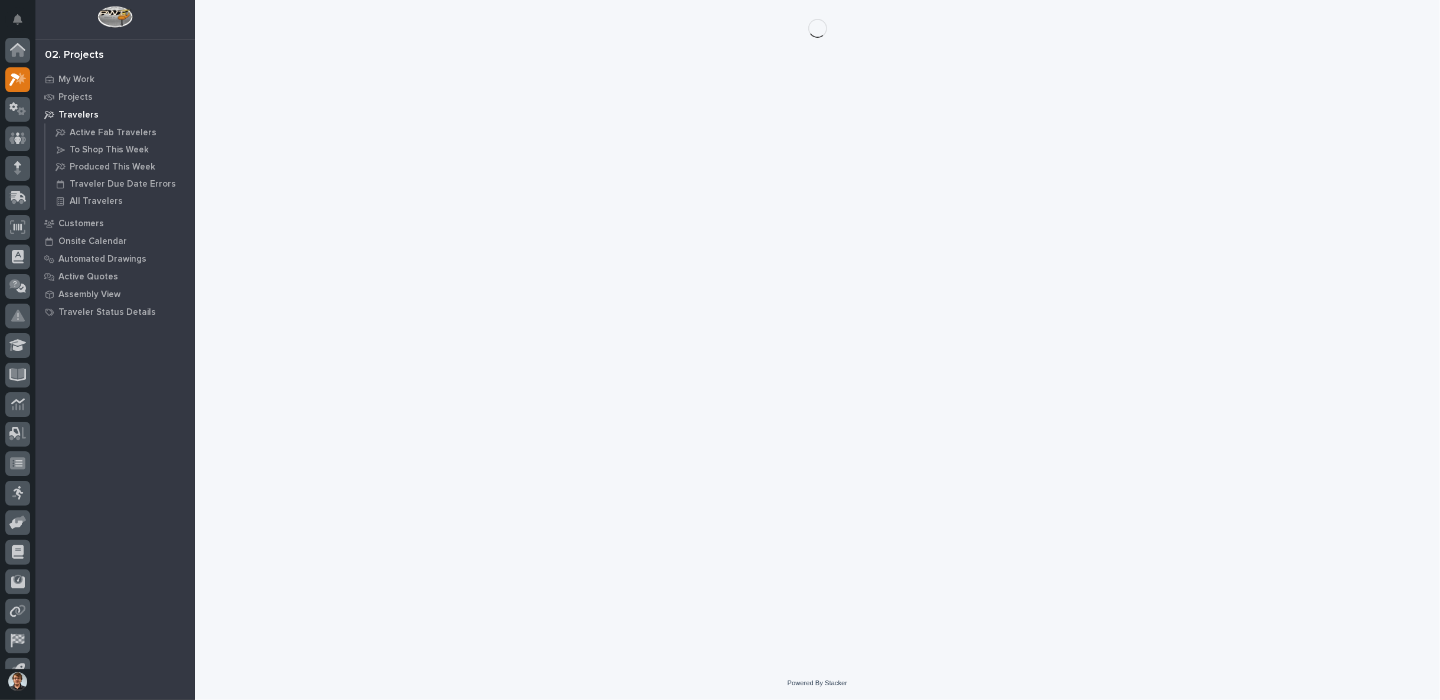
scroll to position [18, 0]
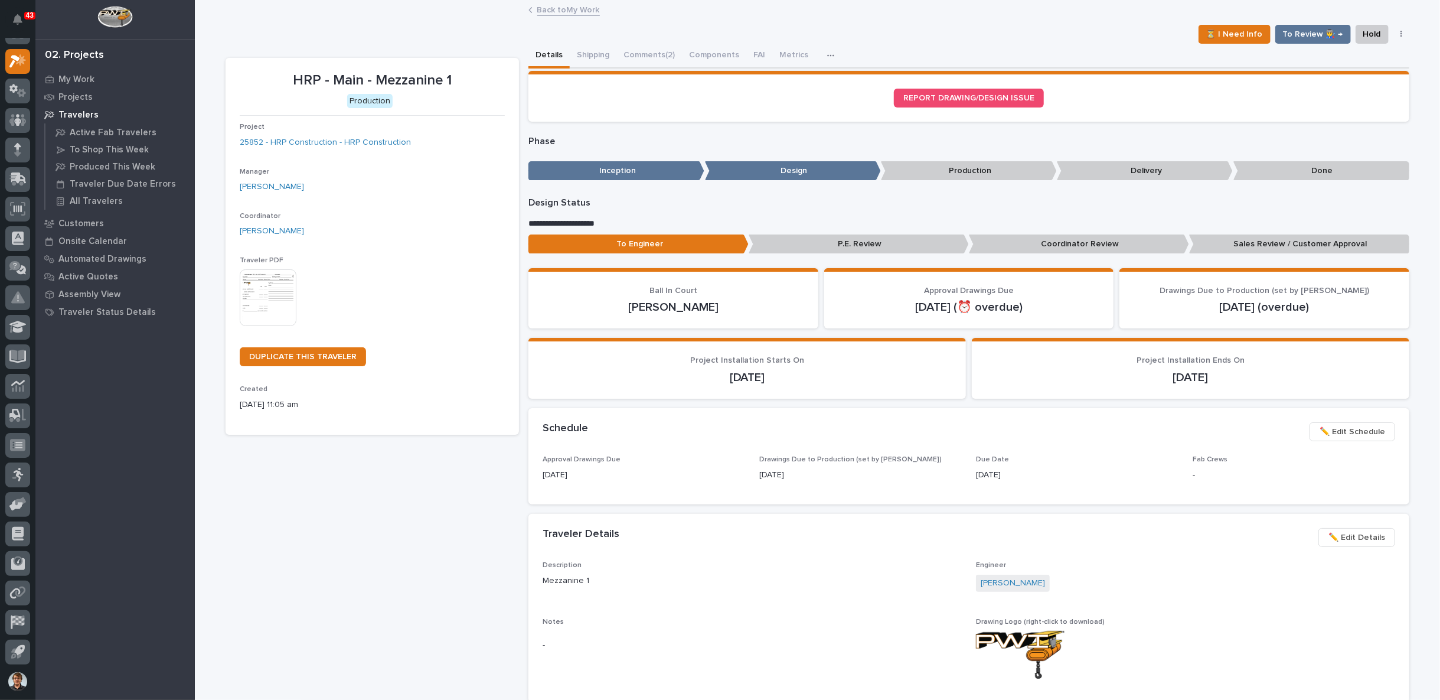
drag, startPoint x: 1078, startPoint y: 25, endPoint x: 1067, endPoint y: 30, distance: 12.2
click at [1078, 25] on div "⏳ I Need Info To Review 👨‍🏭 → Hold Cancel Change Traveler Type Regenerate PDF G…" at bounding box center [818, 34] width 1184 height 19
click at [650, 51] on button "Comments (2)" at bounding box center [650, 56] width 66 height 25
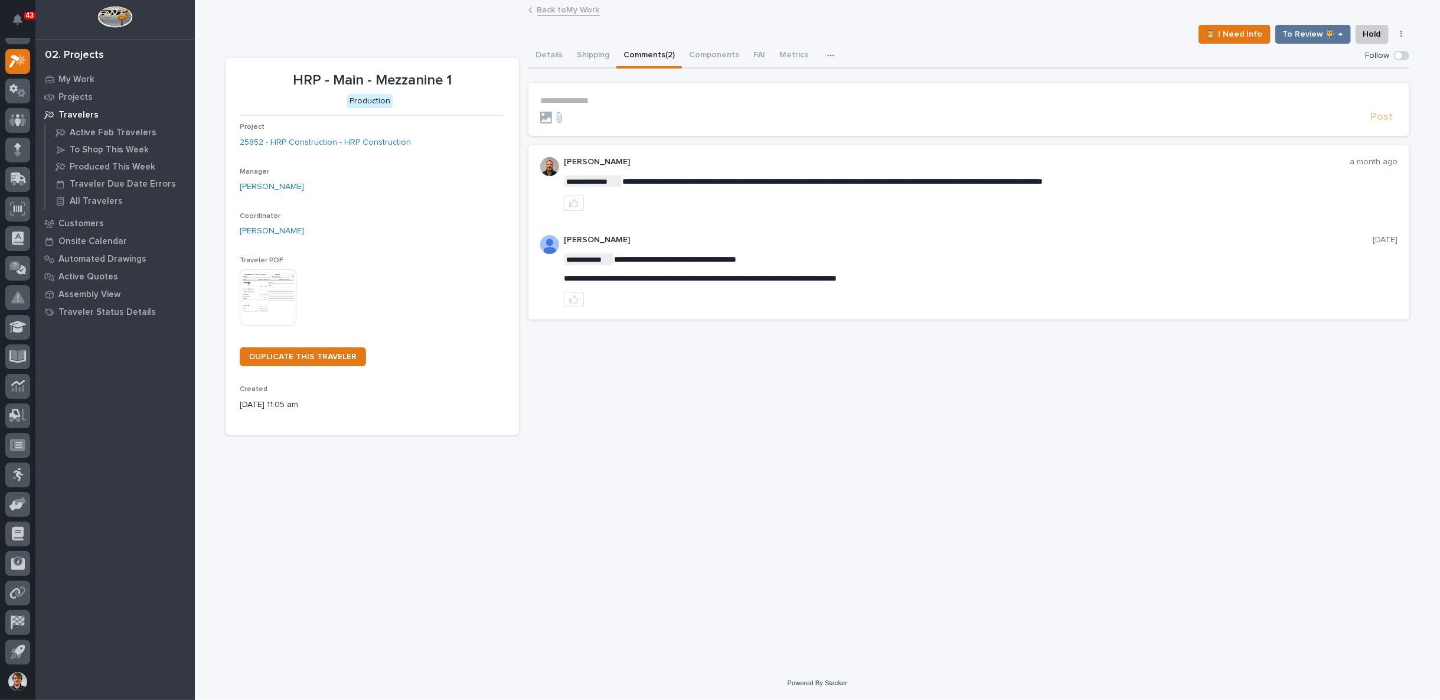
click at [627, 100] on p "**********" at bounding box center [969, 101] width 858 height 10
click at [547, 3] on link "Back to My Work" at bounding box center [568, 9] width 63 height 14
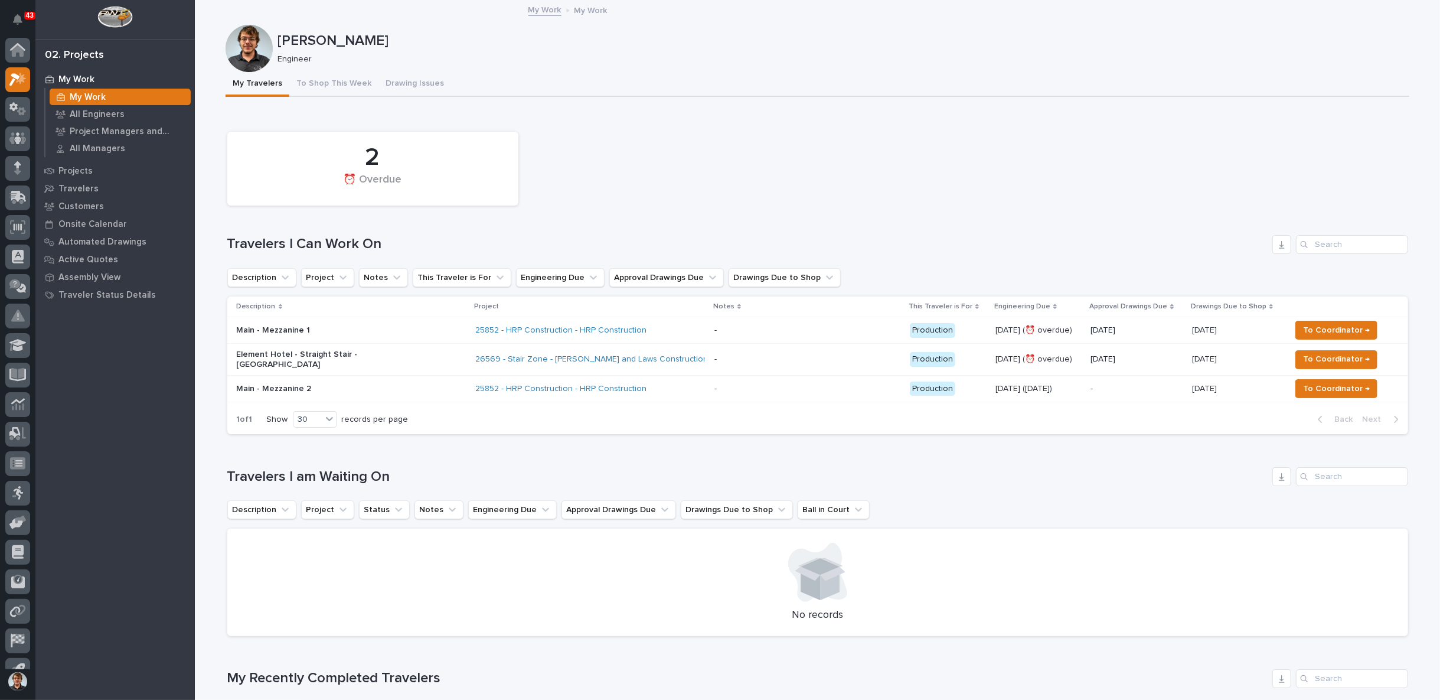
scroll to position [18, 0]
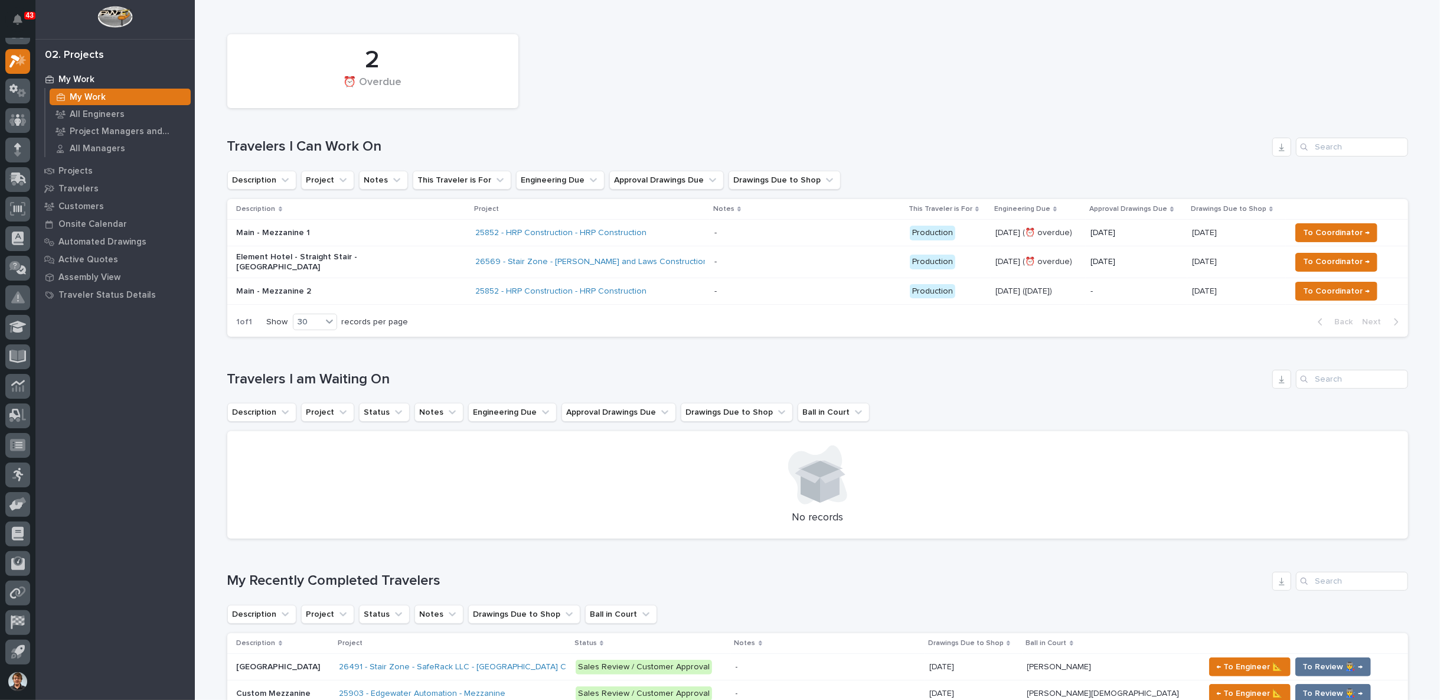
scroll to position [109, 0]
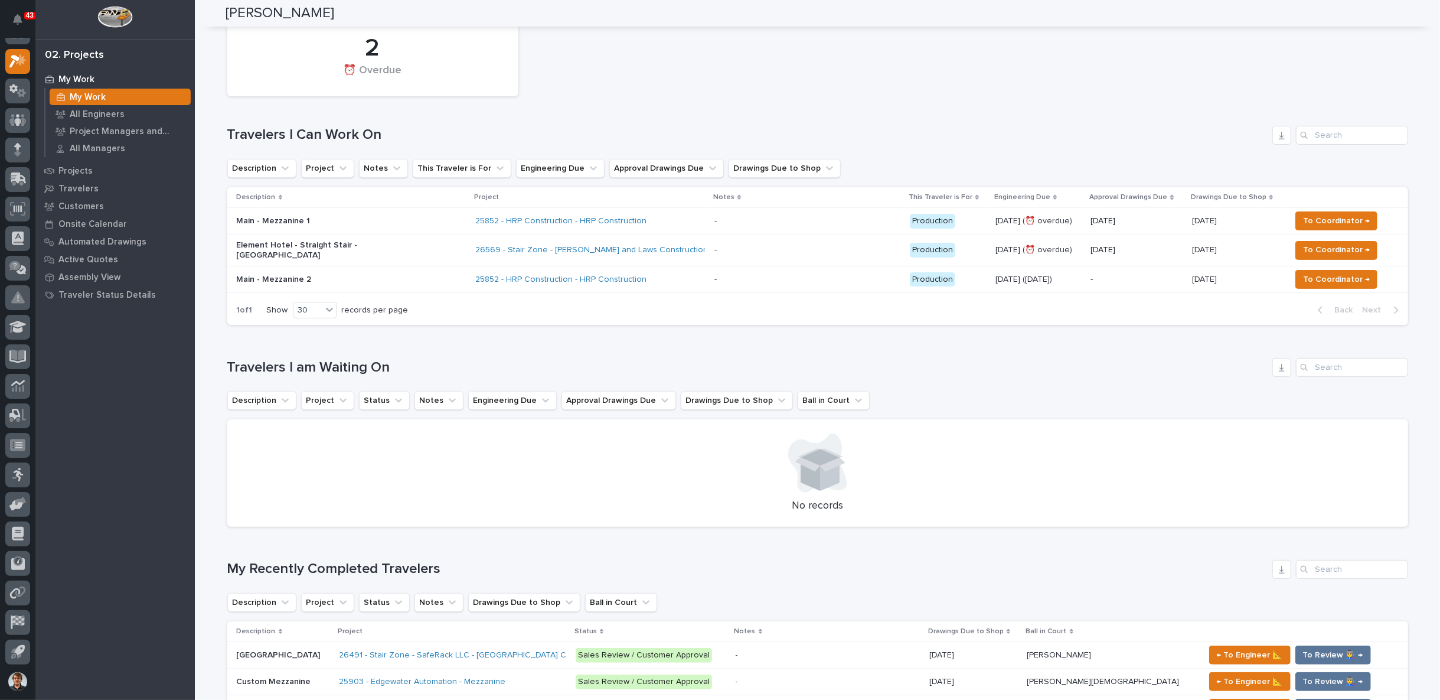
click at [290, 226] on div "Main - Mezzanine 1" at bounding box center [352, 220] width 230 height 19
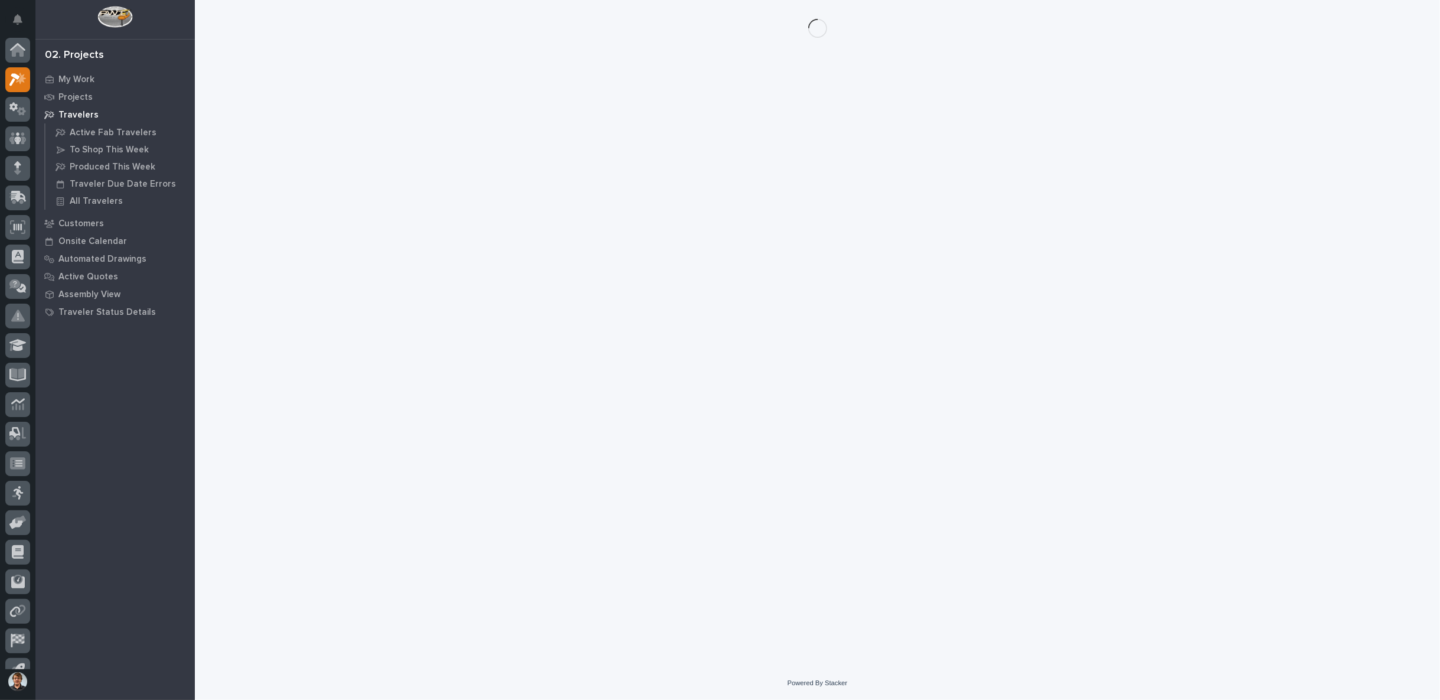
scroll to position [18, 0]
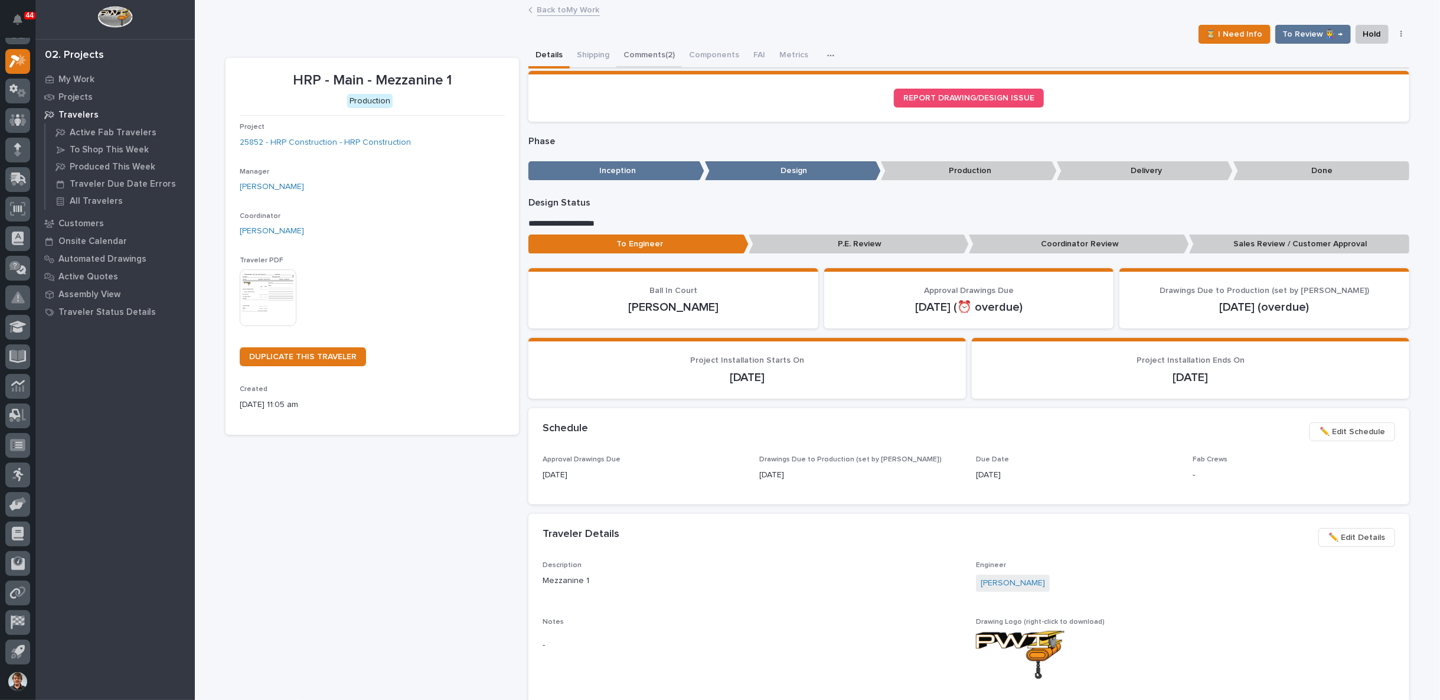
click at [660, 60] on button "Comments (2)" at bounding box center [650, 56] width 66 height 25
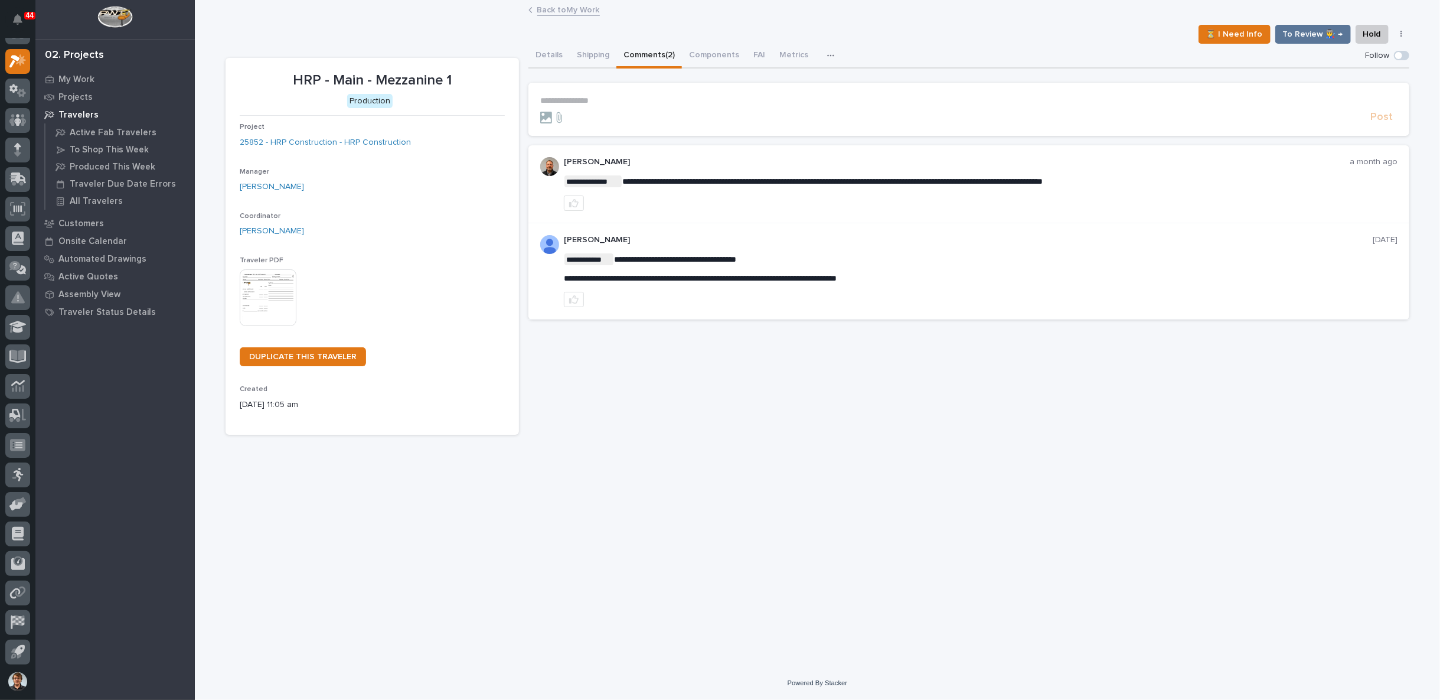
click at [634, 97] on p "**********" at bounding box center [969, 101] width 858 height 10
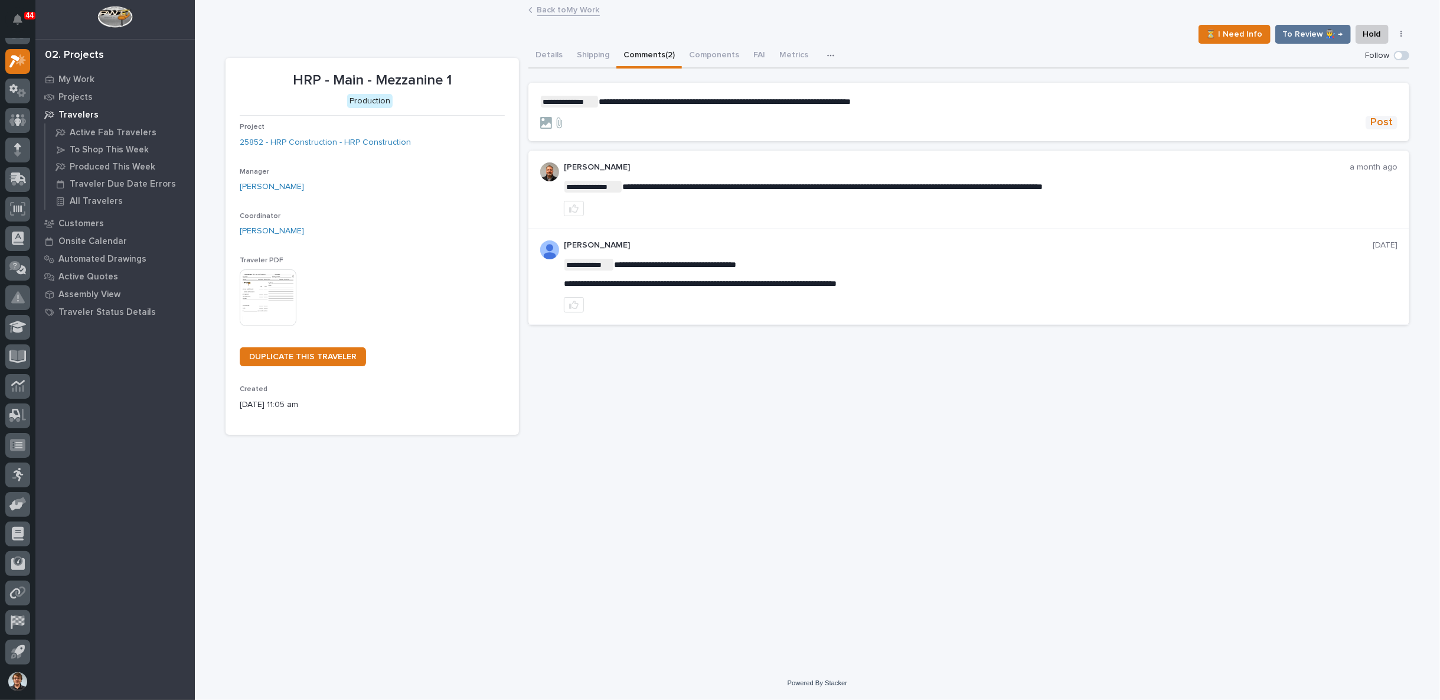
click at [1371, 126] on button "Post" at bounding box center [1382, 123] width 32 height 14
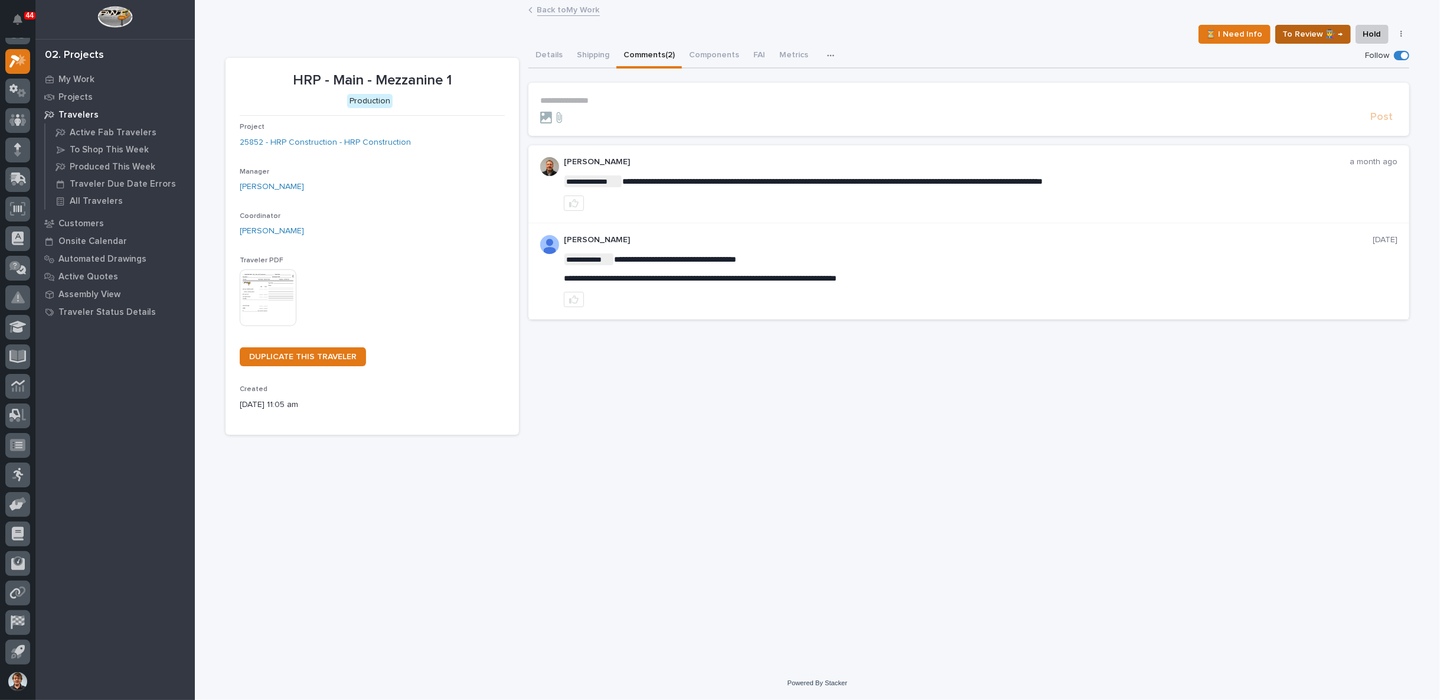
click at [1339, 38] on span "To Review 👨‍🏭 →" at bounding box center [1313, 34] width 60 height 14
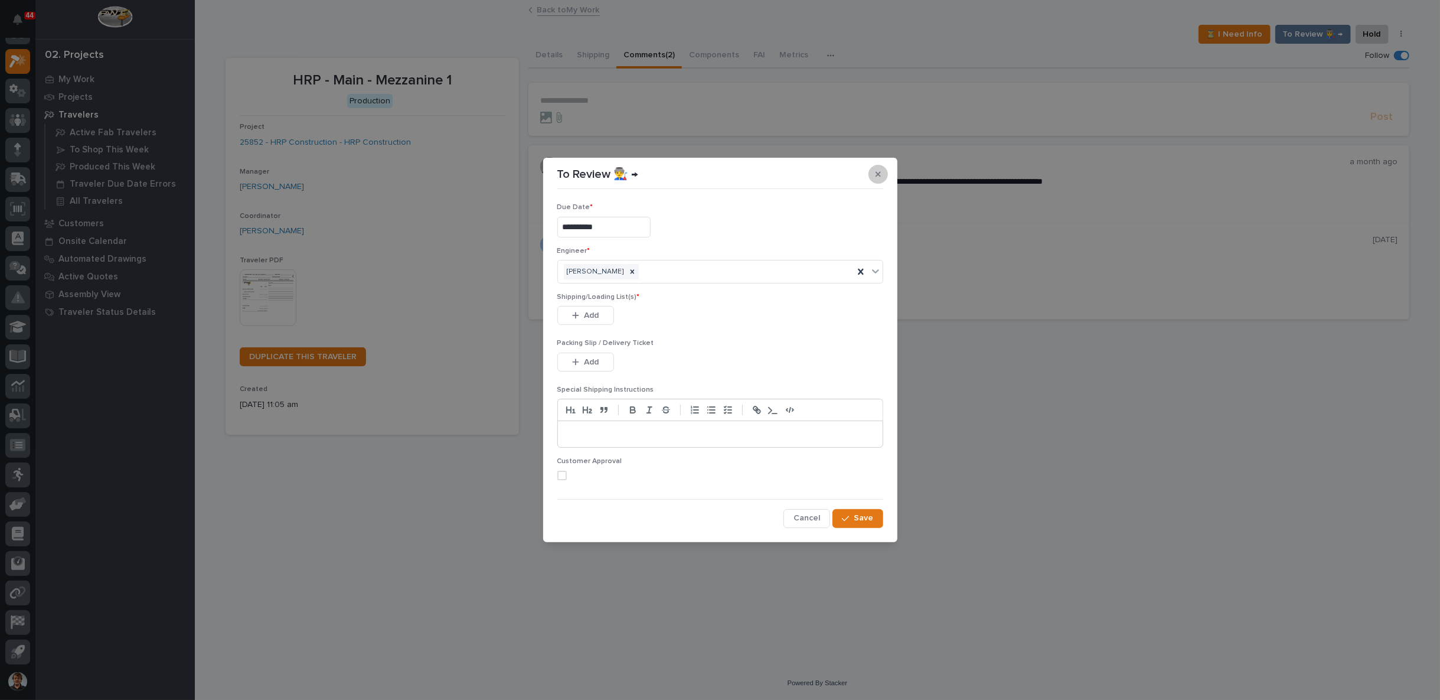
click at [882, 171] on button "button" at bounding box center [878, 174] width 19 height 19
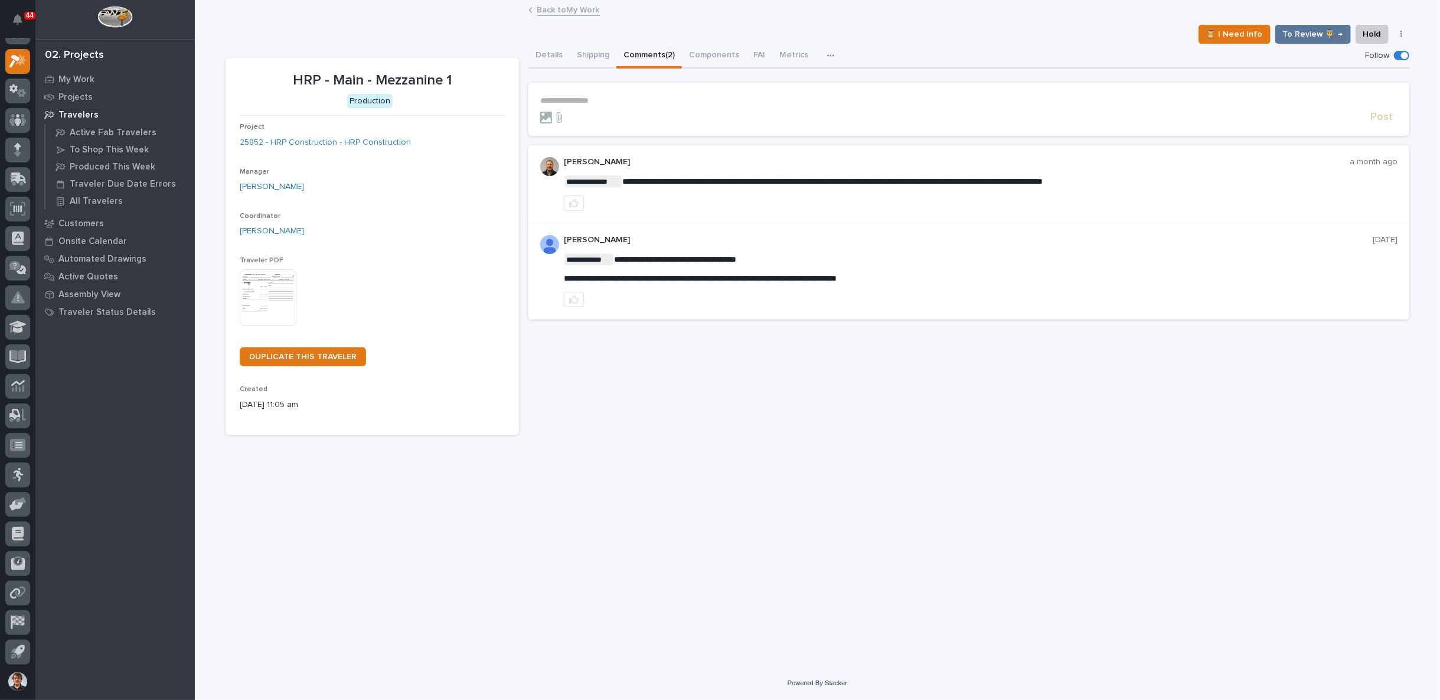
click at [552, 14] on link "Back to My Work" at bounding box center [568, 9] width 63 height 14
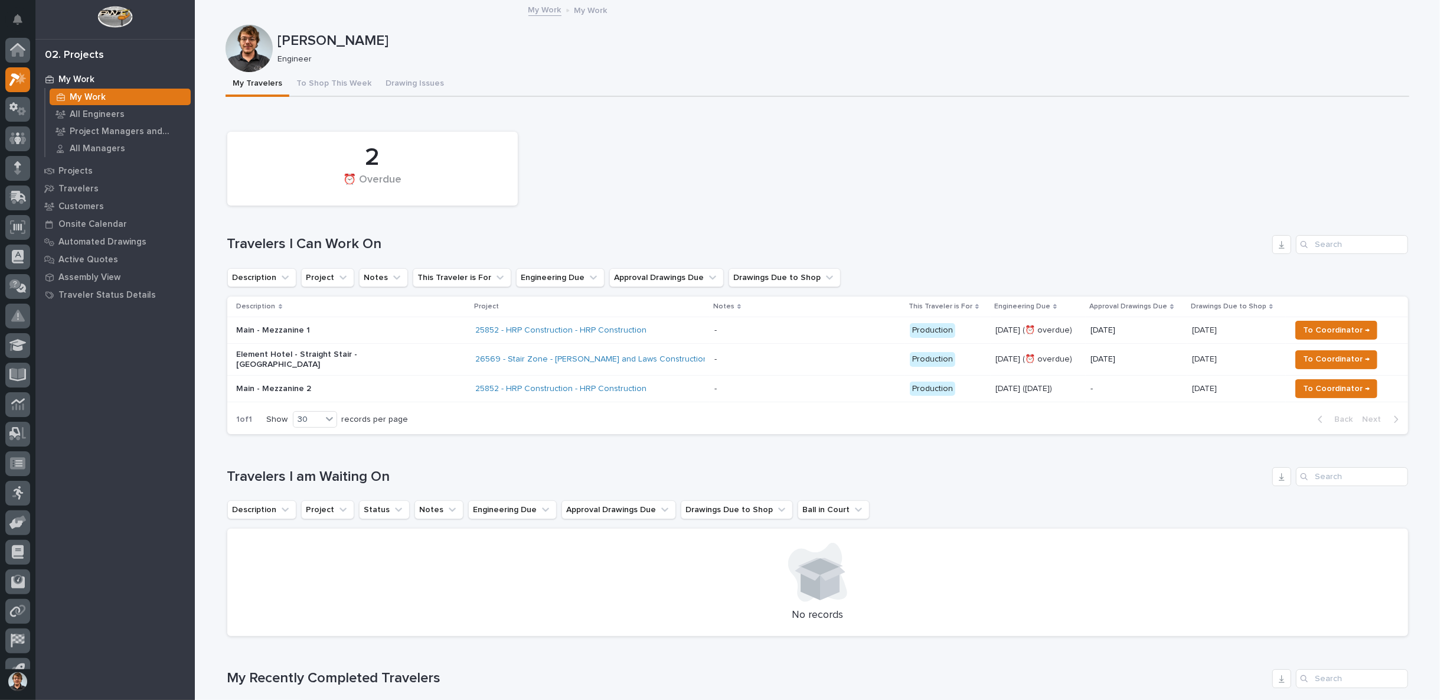
scroll to position [18, 0]
click at [1314, 328] on span "To Coordinator →" at bounding box center [1336, 330] width 67 height 14
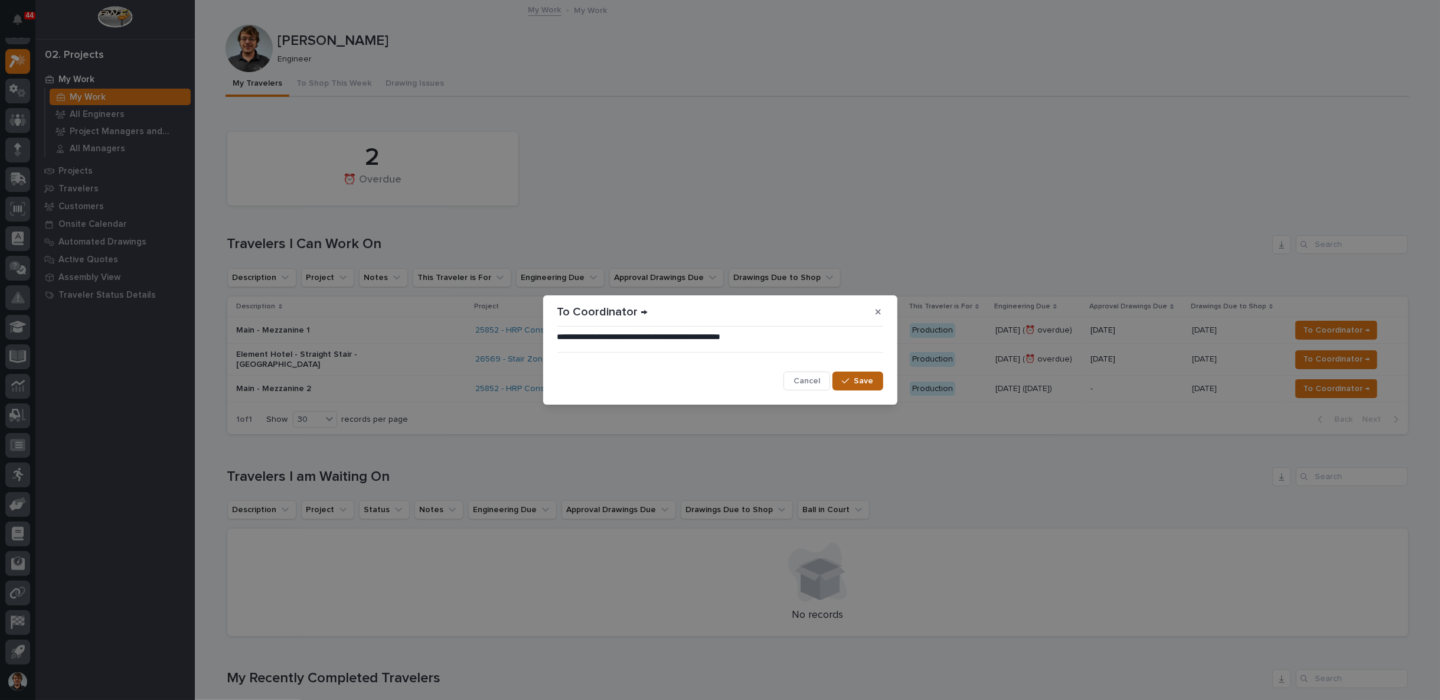
click at [863, 383] on span "Save" at bounding box center [864, 381] width 19 height 11
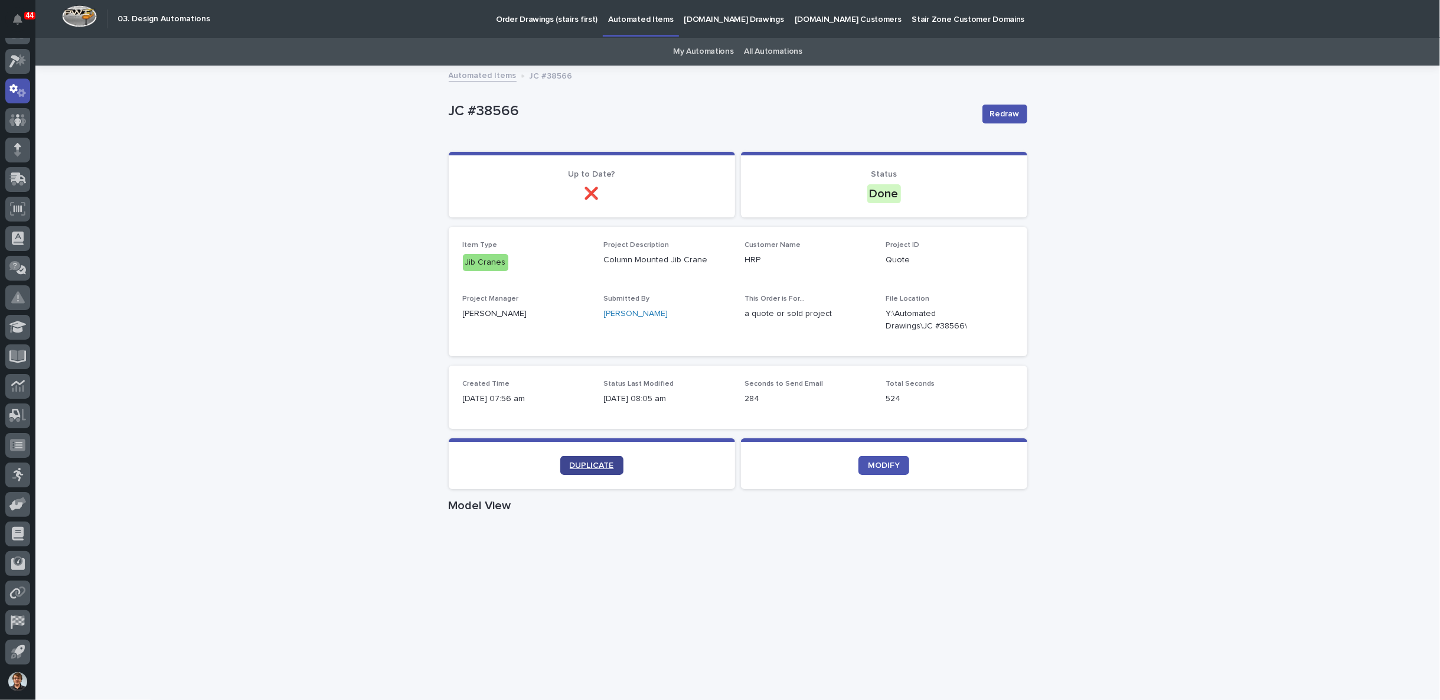
click at [604, 465] on span "DUPLICATE" at bounding box center [592, 465] width 44 height 8
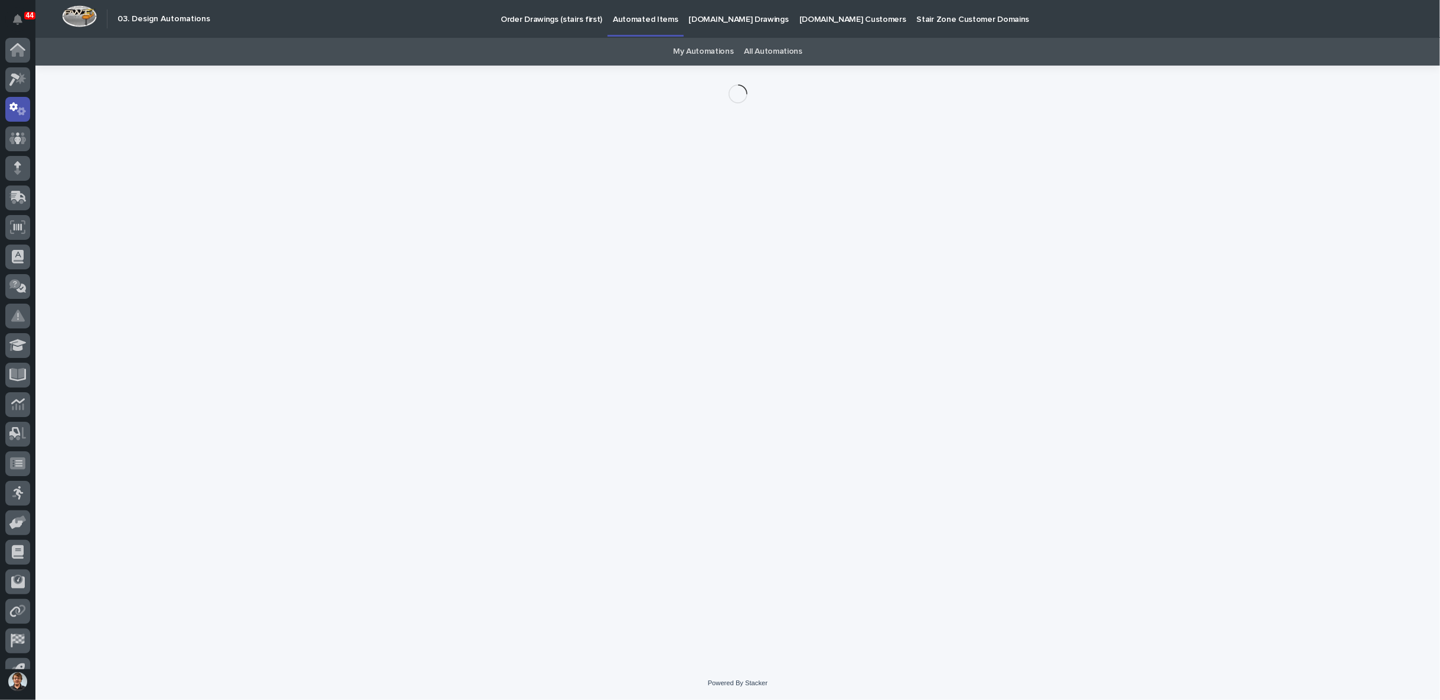
scroll to position [18, 0]
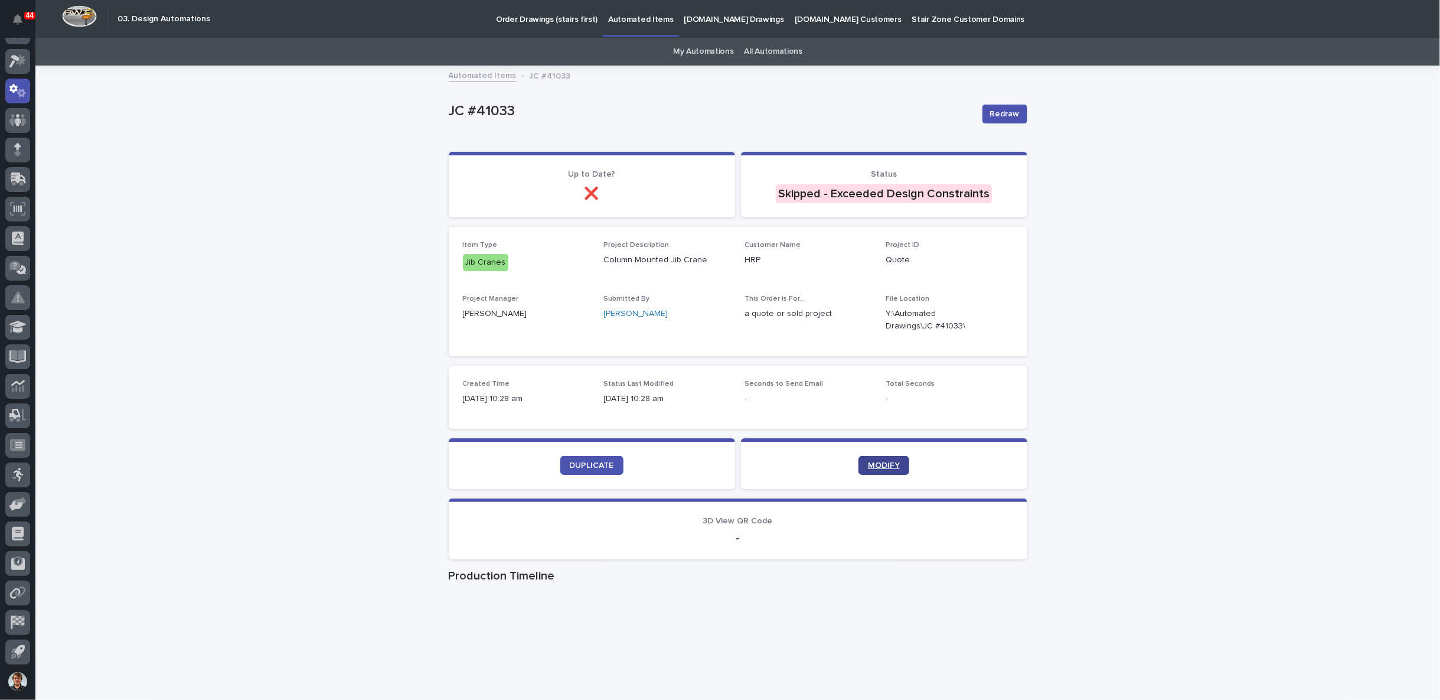
click at [888, 463] on span "MODIFY" at bounding box center [884, 465] width 32 height 8
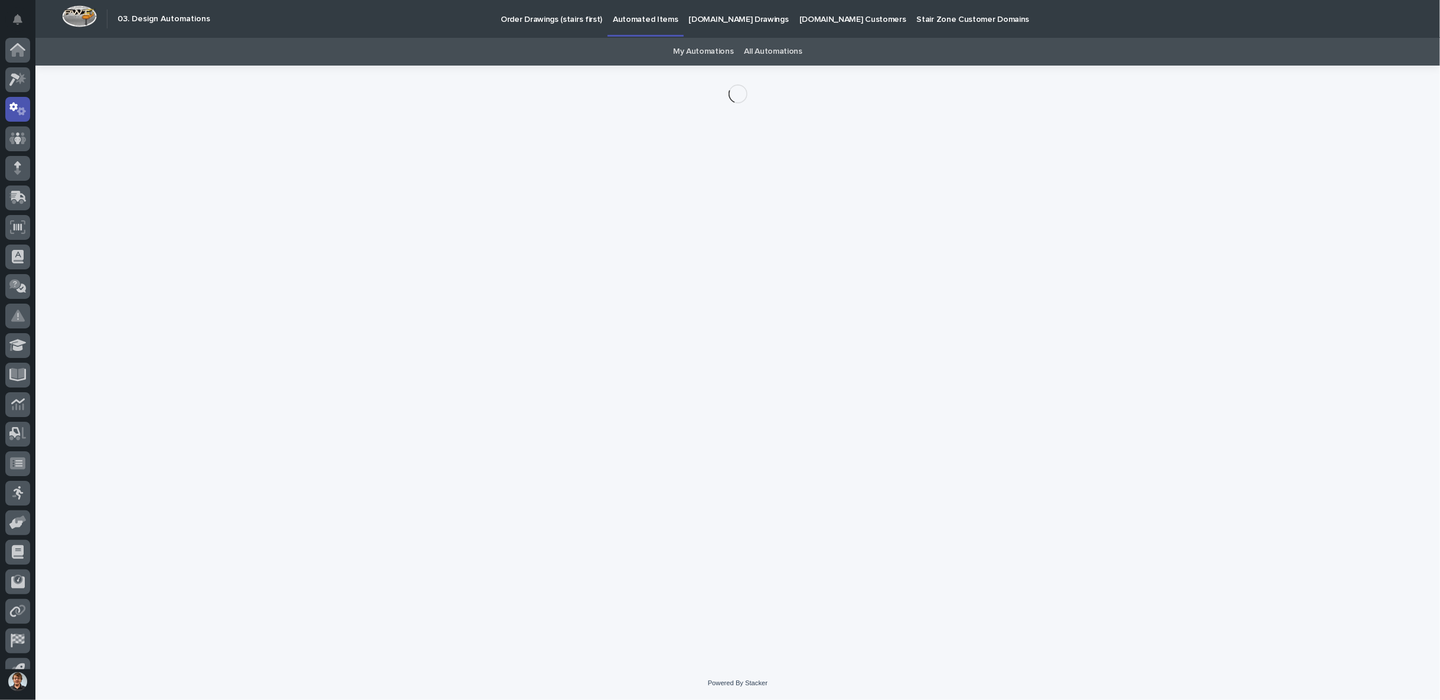
scroll to position [18, 0]
